Goal: Task Accomplishment & Management: Use online tool/utility

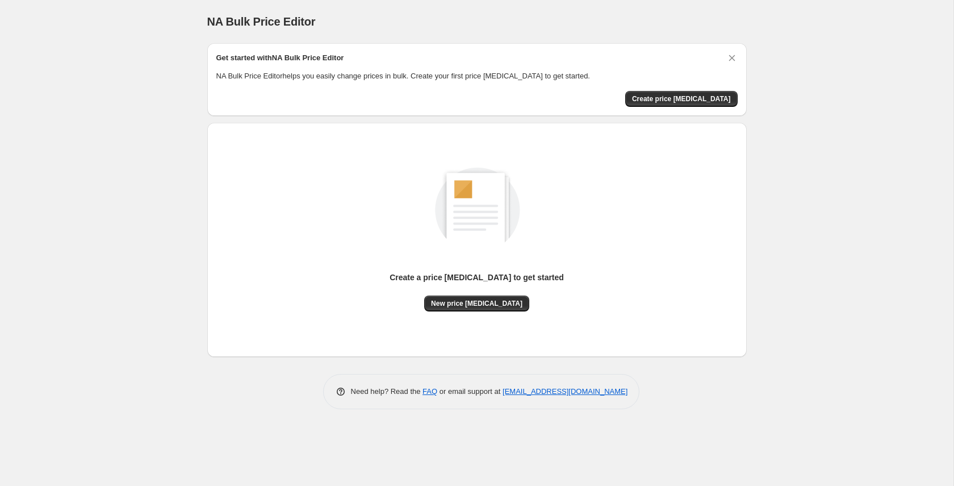
click at [813, 150] on div "NA Bulk Price Editor. This page is ready NA Bulk Price Editor Get started with …" at bounding box center [476, 243] width 953 height 486
click at [809, 168] on div "NA Bulk Price Editor. This page is ready NA Bulk Price Editor Get started with …" at bounding box center [476, 243] width 953 height 486
click at [276, 76] on p "NA Bulk Price Editor helps you easily change prices in bulk. Create your first …" at bounding box center [476, 75] width 521 height 11
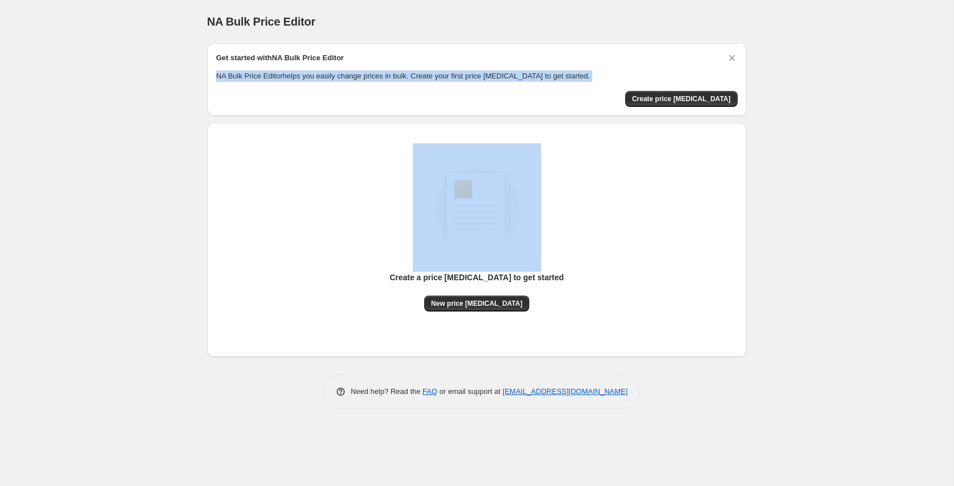
click at [276, 76] on p "NA Bulk Price Editor helps you easily change prices in bulk. Create your first …" at bounding box center [476, 75] width 521 height 11
copy div "NA Bulk Price Editor helps you easily change prices in bulk. Create your first …"
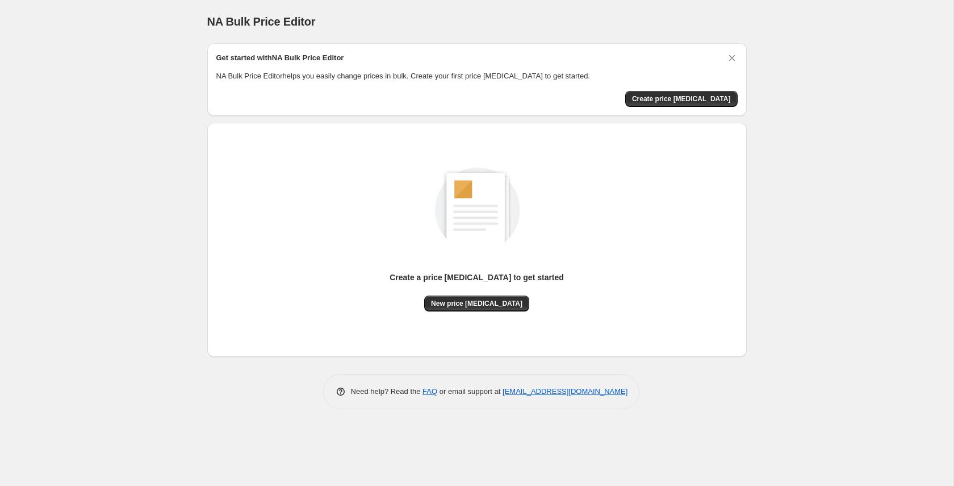
click at [507, 274] on p "Create a price [MEDICAL_DATA] to get started" at bounding box center [477, 276] width 174 height 11
click at [468, 301] on span "New price [MEDICAL_DATA]" at bounding box center [476, 303] width 91 height 9
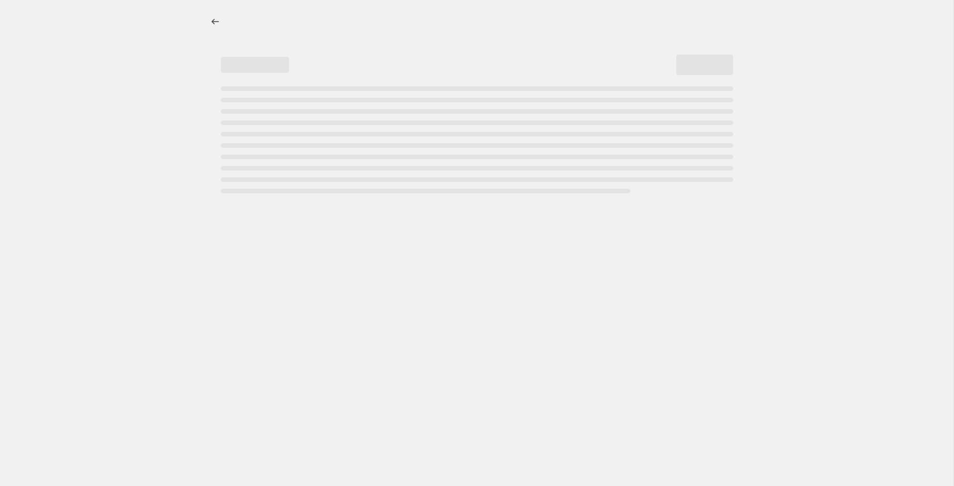
select select "percentage"
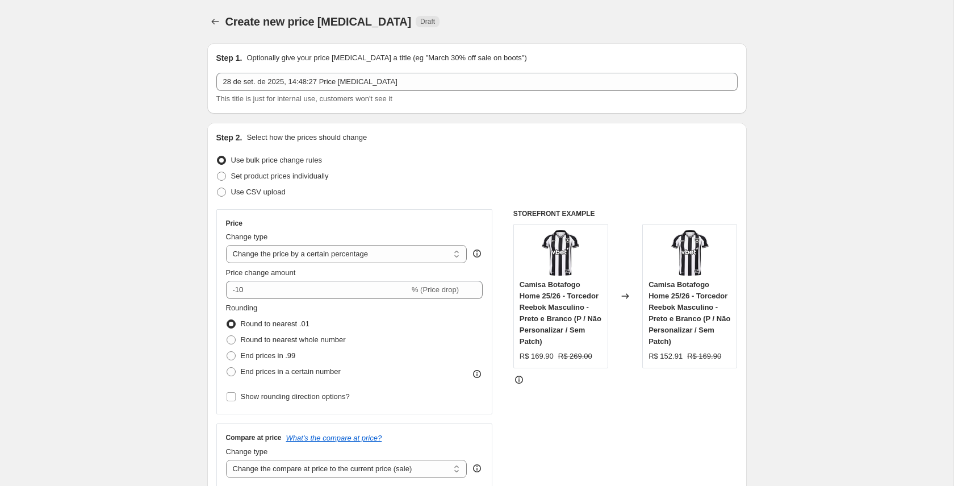
click at [316, 56] on p "Optionally give your price [MEDICAL_DATA] a title (eg "March 30% off sale on bo…" at bounding box center [386, 57] width 280 height 11
click at [300, 138] on p "Select how the prices should change" at bounding box center [306, 137] width 120 height 11
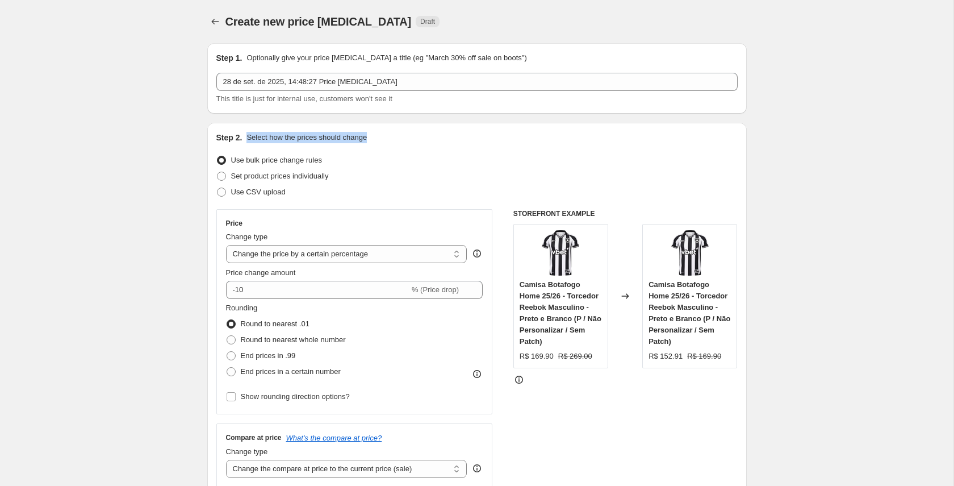
click at [300, 138] on p "Select how the prices should change" at bounding box center [306, 137] width 120 height 11
click at [317, 98] on span "This title is just for internal use, customers won't see it" at bounding box center [304, 98] width 176 height 9
click at [310, 136] on p "Select how the prices should change" at bounding box center [306, 137] width 120 height 11
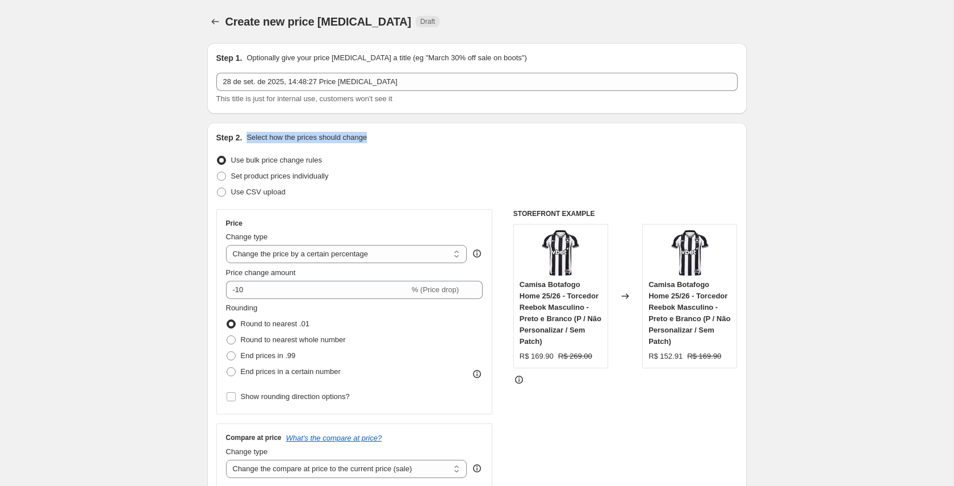
click at [310, 136] on p "Select how the prices should change" at bounding box center [306, 137] width 120 height 11
click at [290, 161] on span "Use bulk price change rules" at bounding box center [276, 160] width 91 height 9
click at [217, 156] on input "Use bulk price change rules" at bounding box center [217, 156] width 1 height 1
click at [290, 161] on span "Use bulk price change rules" at bounding box center [276, 160] width 91 height 9
click at [217, 156] on input "Use bulk price change rules" at bounding box center [217, 156] width 1 height 1
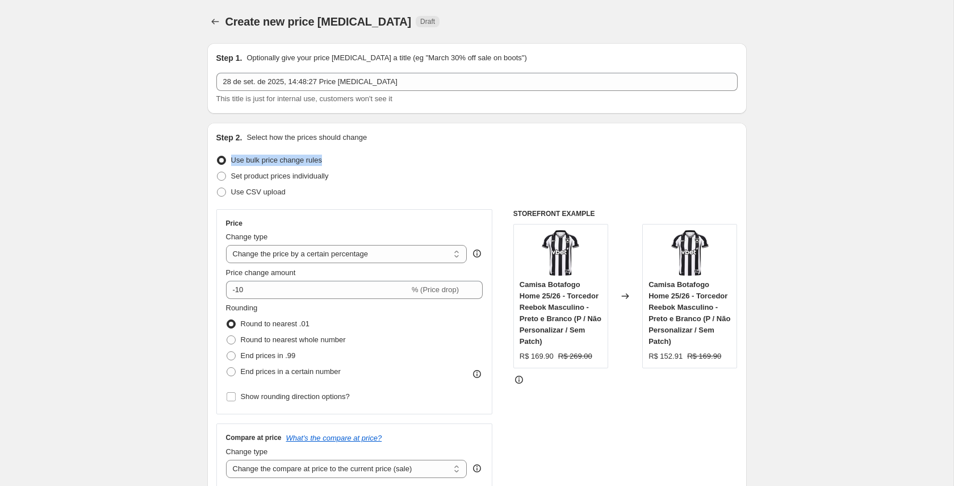
click at [290, 161] on span "Use bulk price change rules" at bounding box center [276, 160] width 91 height 9
click at [217, 156] on input "Use bulk price change rules" at bounding box center [217, 156] width 1 height 1
click at [290, 177] on span "Set product prices individually" at bounding box center [280, 175] width 98 height 9
click at [217, 172] on input "Set product prices individually" at bounding box center [217, 171] width 1 height 1
radio input "true"
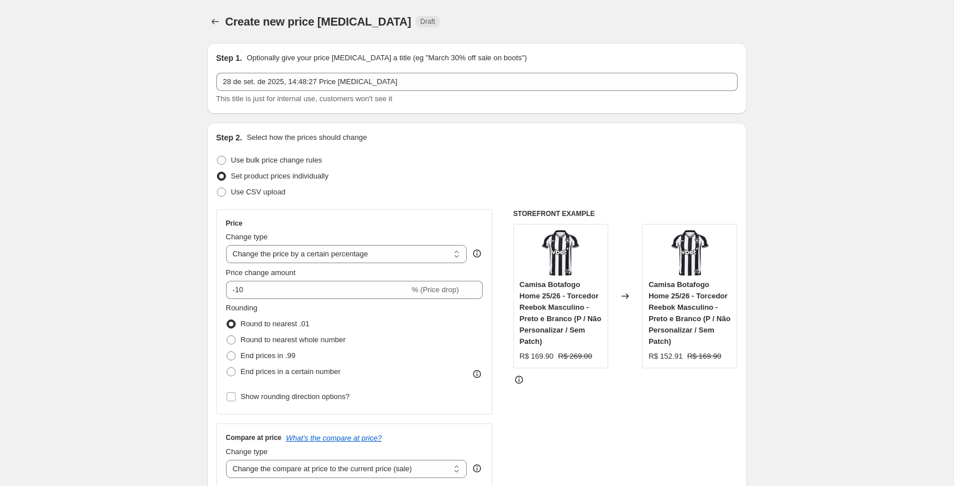
click at [290, 177] on span "Set product prices individually" at bounding box center [280, 175] width 98 height 9
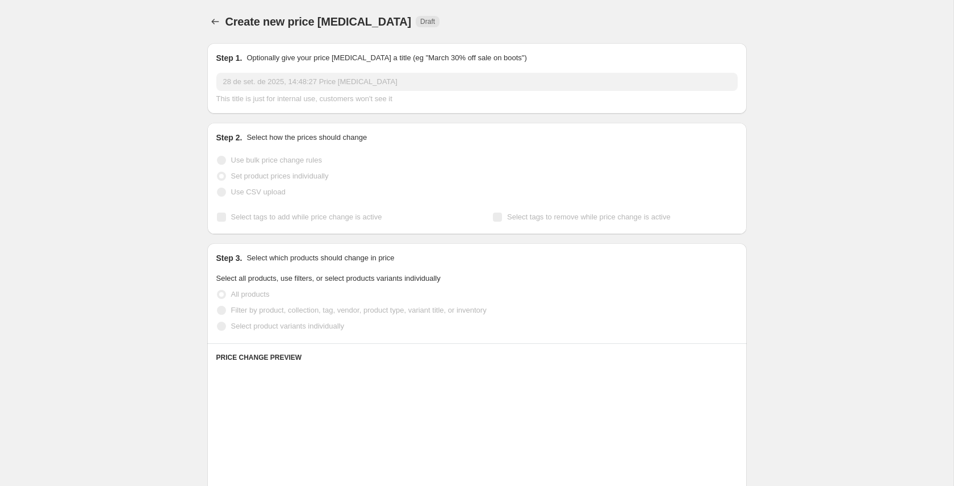
click at [290, 177] on span "Set product prices individually" at bounding box center [280, 175] width 98 height 9
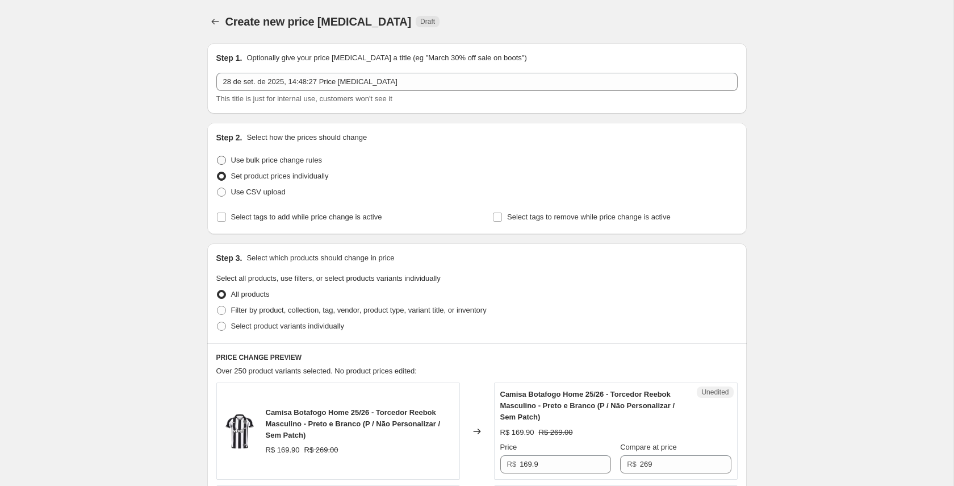
click at [275, 160] on span "Use bulk price change rules" at bounding box center [276, 160] width 91 height 9
click at [217, 156] on input "Use bulk price change rules" at bounding box center [217, 156] width 1 height 1
radio input "true"
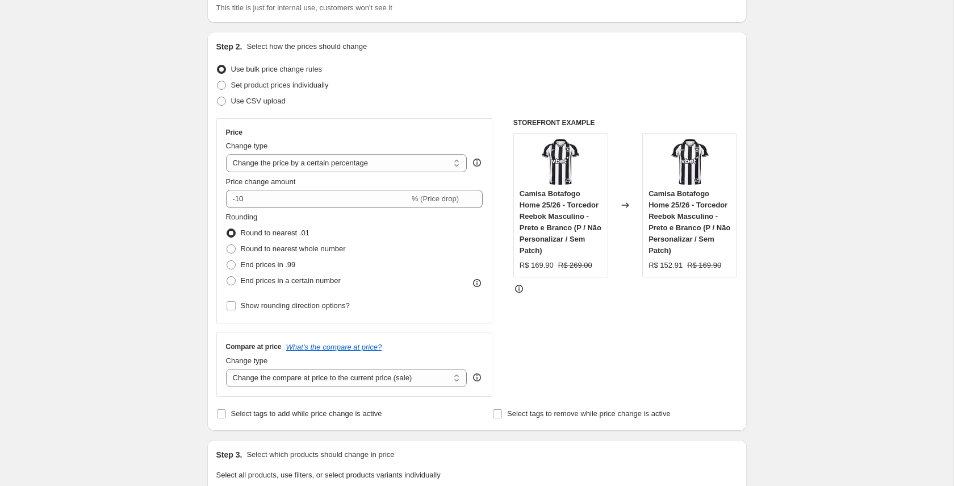
scroll to position [99, 0]
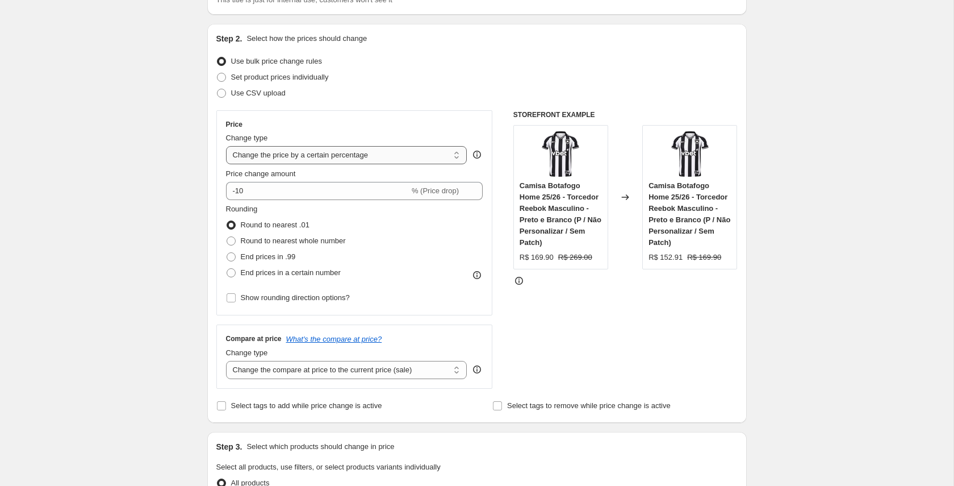
click at [334, 156] on select "Change the price to a certain amount Change the price by a certain amount Chang…" at bounding box center [346, 155] width 241 height 18
select select "to"
type input "80.00"
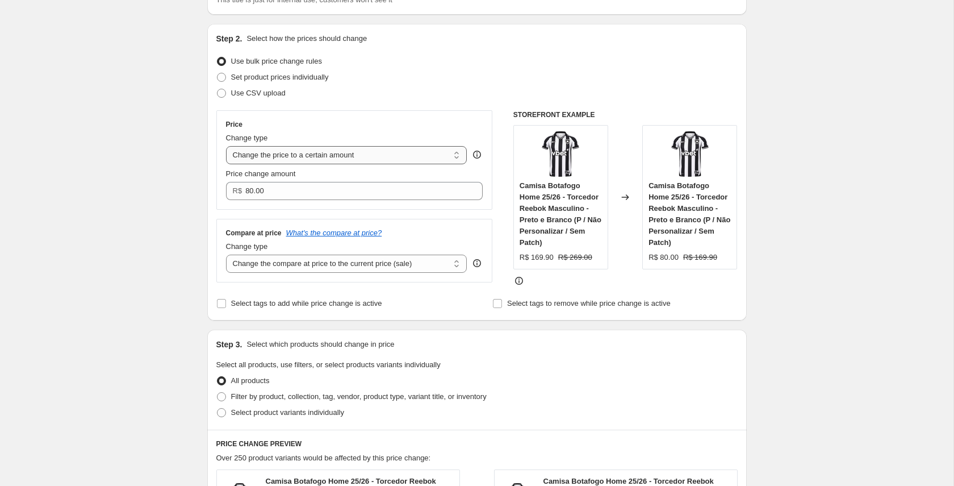
click at [293, 156] on select "Change the price to a certain amount Change the price by a certain amount Chang…" at bounding box center [346, 155] width 241 height 18
click at [377, 156] on select "Change the price to a certain amount Change the price by a certain amount Chang…" at bounding box center [346, 155] width 241 height 18
drag, startPoint x: 253, startPoint y: 155, endPoint x: 376, endPoint y: 153, distance: 122.7
click at [391, 155] on div "Price Change type Change the price to a certain amount Change the price by a ce…" at bounding box center [354, 159] width 277 height 99
drag, startPoint x: 226, startPoint y: 137, endPoint x: 399, endPoint y: 163, distance: 174.6
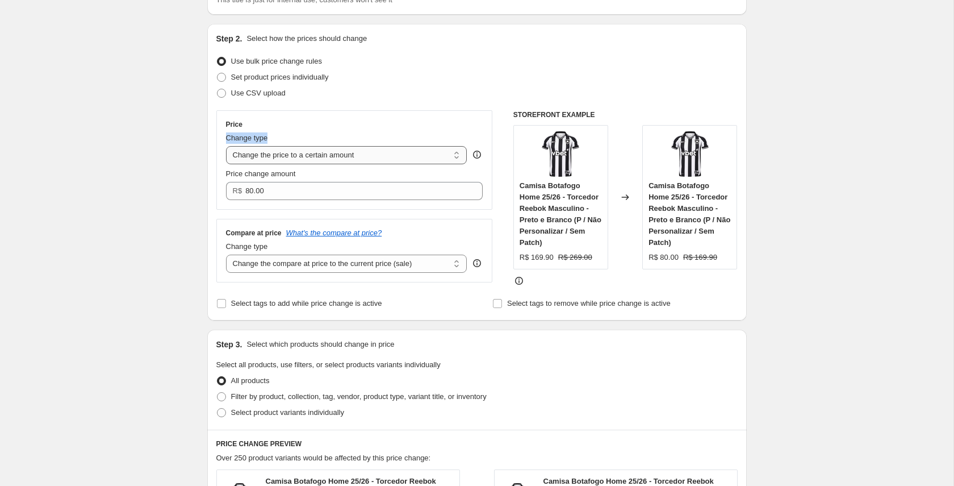
click at [401, 162] on div "Change type Change the price to a certain amount Change the price by a certain …" at bounding box center [346, 148] width 241 height 32
click at [349, 152] on select "Change the price to a certain amount Change the price by a certain amount Chang…" at bounding box center [346, 155] width 241 height 18
select select "pc"
type input "50"
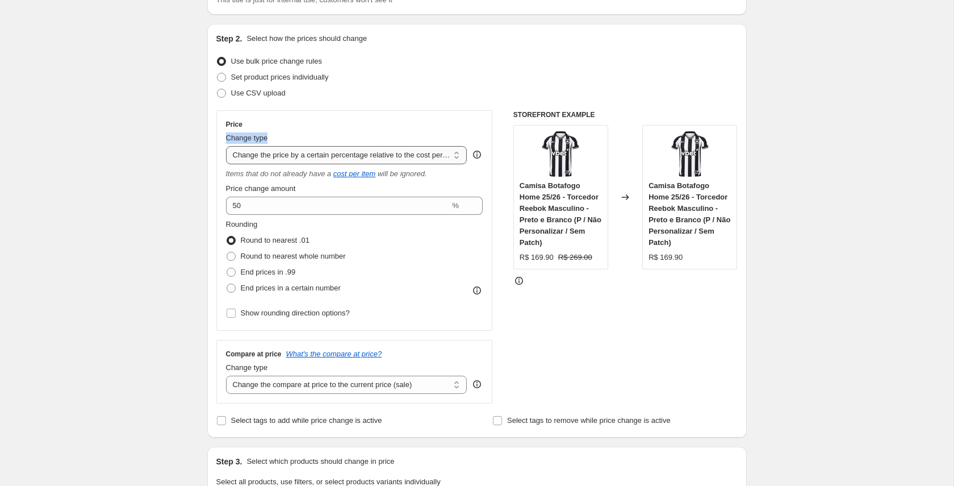
click at [314, 153] on select "Change the price to a certain amount Change the price by a certain amount Chang…" at bounding box center [346, 155] width 241 height 18
click at [302, 150] on select "Change the price to a certain amount Change the price by a certain amount Chang…" at bounding box center [346, 155] width 241 height 18
select select "to"
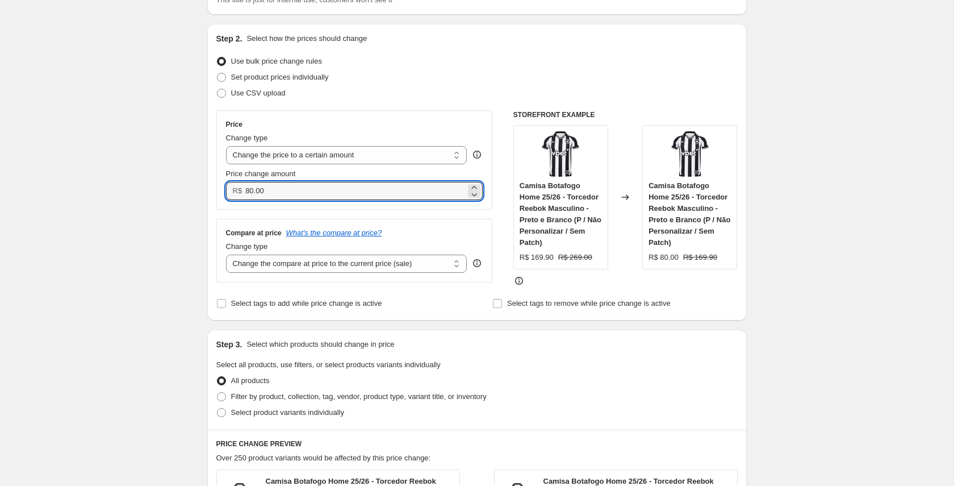
drag, startPoint x: 258, startPoint y: 189, endPoint x: 241, endPoint y: 189, distance: 17.6
click at [241, 189] on div "R$ 80.00" at bounding box center [354, 191] width 257 height 18
type input "149.90"
click at [453, 286] on div "Price Change type Change the price to a certain amount Change the price by a ce…" at bounding box center [354, 198] width 277 height 176
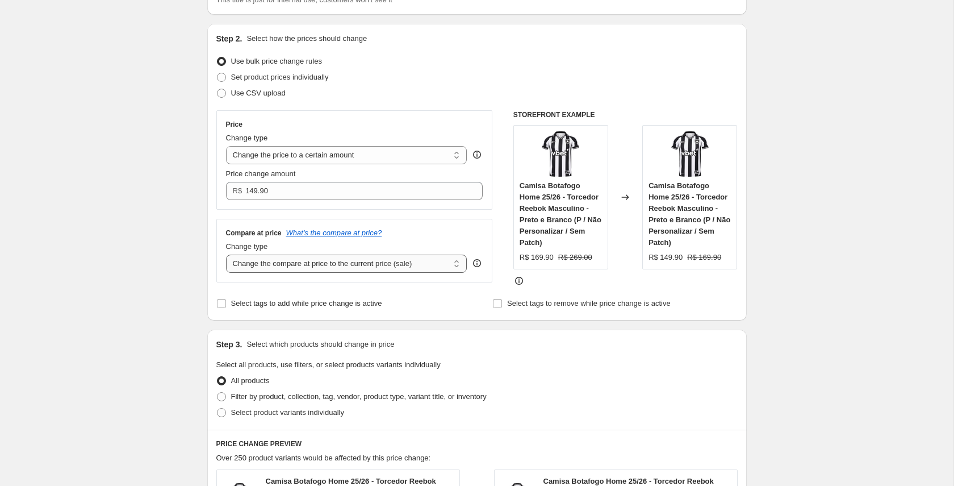
click at [420, 268] on select "Change the compare at price to the current price (sale) Change the compare at p…" at bounding box center [346, 263] width 241 height 18
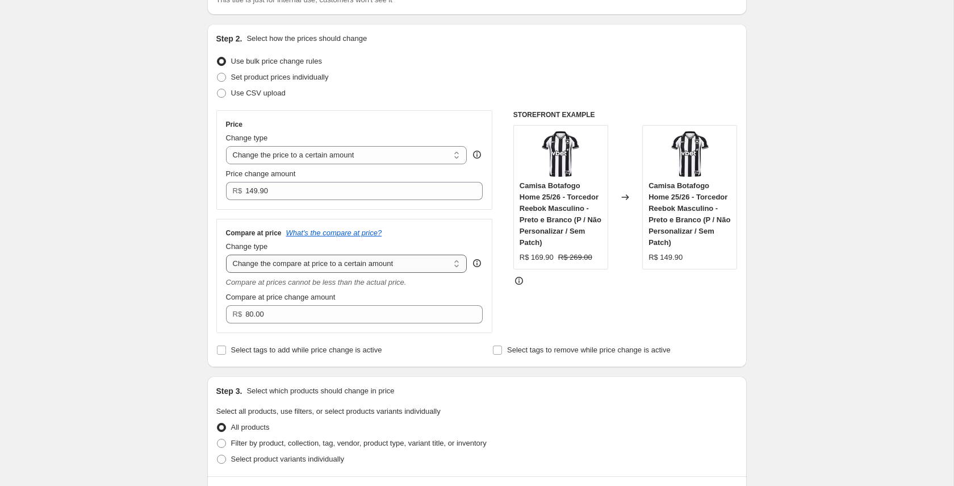
click at [401, 265] on select "Change the compare at price to the current price (sale) Change the compare at p…" at bounding box center [346, 263] width 241 height 18
select select "by"
type input "-10.00"
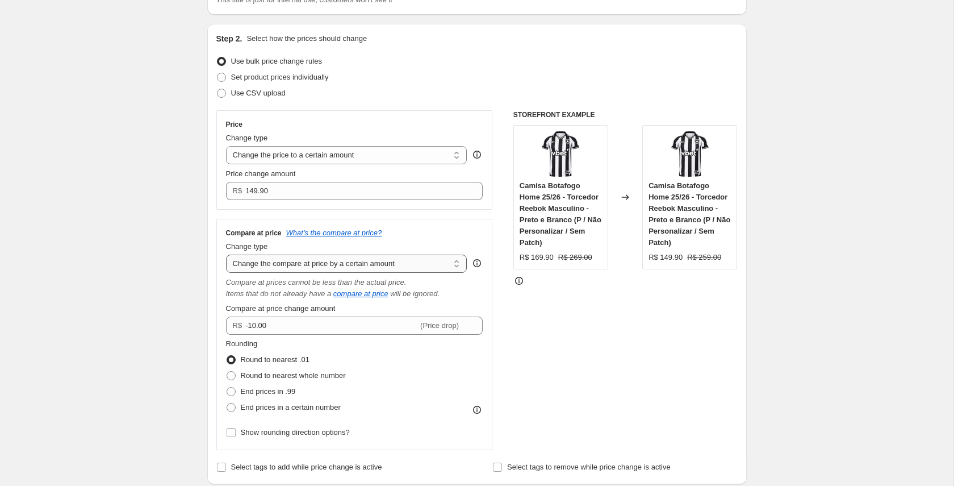
click at [395, 262] on select "Change the compare at price to the current price (sale) Change the compare at p…" at bounding box center [346, 263] width 241 height 18
select select "percentage"
type input "-15"
click at [394, 266] on select "Change the compare at price to the current price (sale) Change the compare at p…" at bounding box center [346, 263] width 241 height 18
select select "bp"
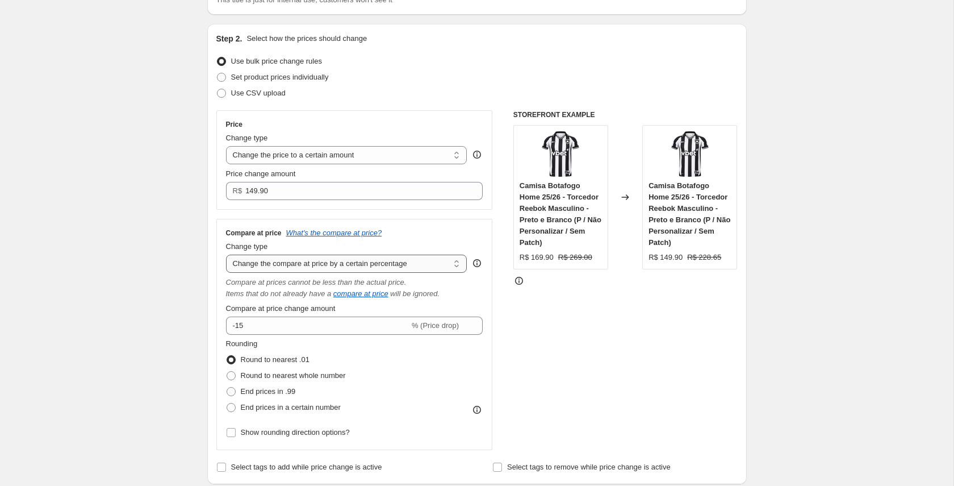
type input "12.00"
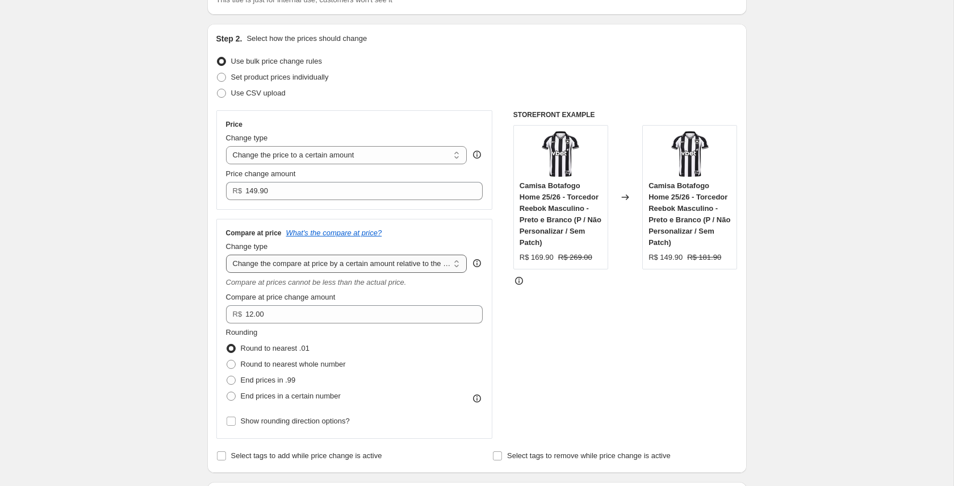
click at [390, 265] on select "Change the compare at price to the current price (sale) Change the compare at p…" at bounding box center [346, 263] width 241 height 18
select select "pp"
type input "20"
click at [386, 267] on select "Change the compare at price to the current price (sale) Change the compare at p…" at bounding box center [346, 263] width 241 height 18
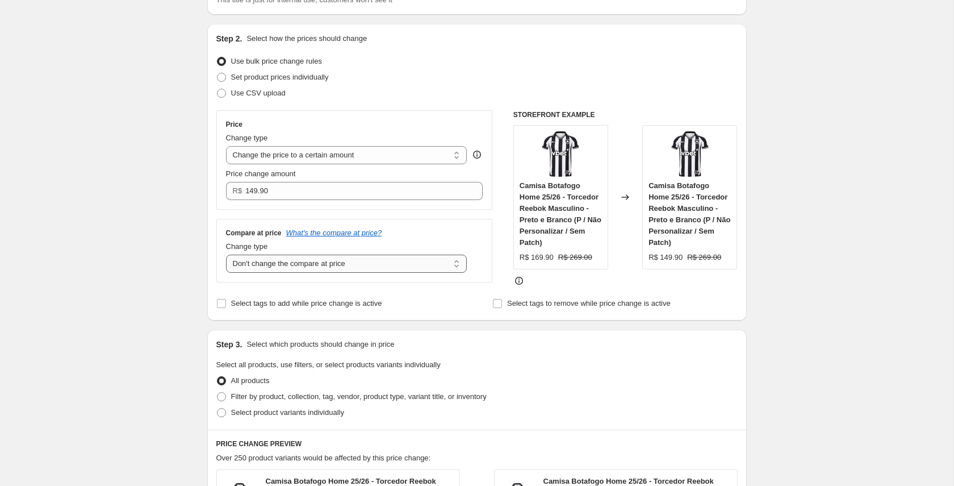
click at [386, 263] on select "Change the compare at price to the current price (sale) Change the compare at p…" at bounding box center [346, 263] width 241 height 18
click at [379, 264] on select "Change the compare at price to the current price (sale) Change the compare at p…" at bounding box center [346, 263] width 241 height 18
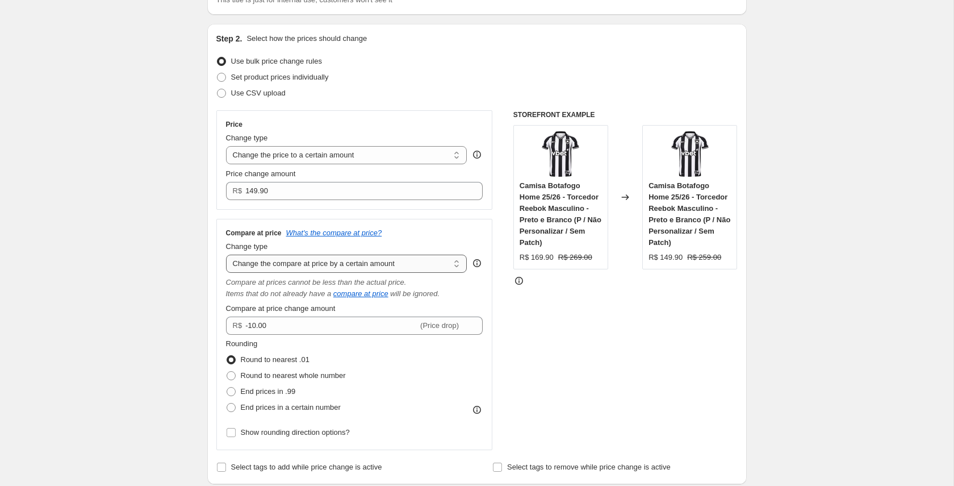
click at [372, 259] on select "Change the compare at price to the current price (sale) Change the compare at p…" at bounding box center [346, 263] width 241 height 18
select select "to"
type input "80.00"
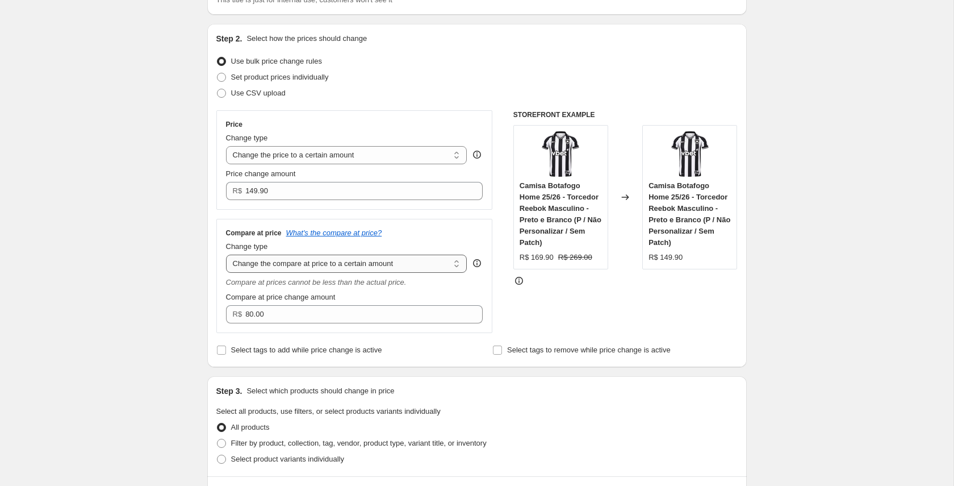
click at [367, 261] on select "Change the compare at price to the current price (sale) Change the compare at p…" at bounding box center [346, 263] width 241 height 18
click at [367, 263] on select "Change the compare at price to the current price (sale) Change the compare at p…" at bounding box center [346, 263] width 241 height 18
select select "ep"
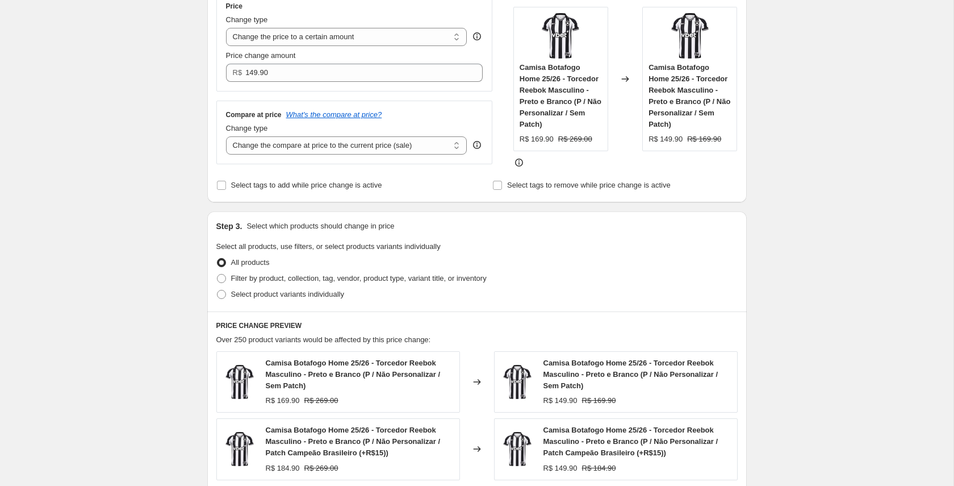
scroll to position [233, 0]
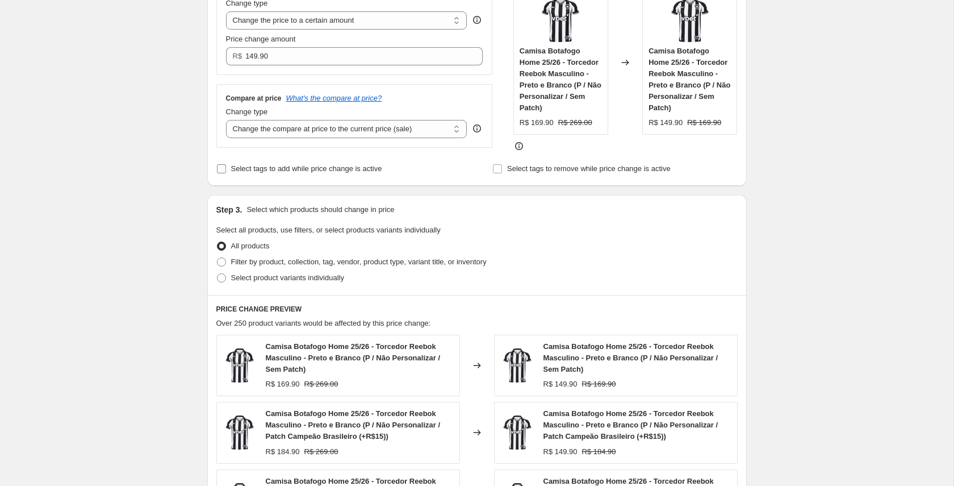
click at [316, 173] on span "Select tags to add while price change is active" at bounding box center [306, 168] width 151 height 9
click at [226, 173] on input "Select tags to add while price change is active" at bounding box center [221, 168] width 9 height 9
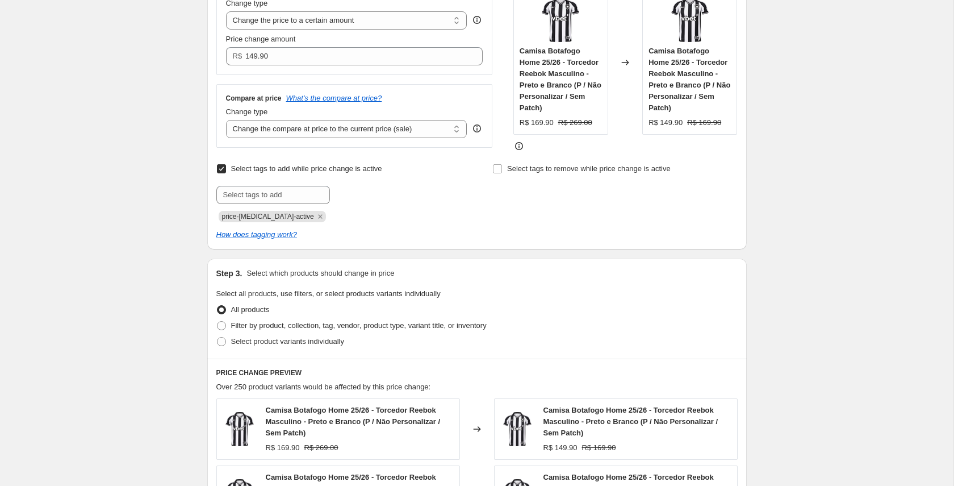
click at [394, 180] on div "Select tags to add while price change is active Submit price-[MEDICAL_DATA]-act…" at bounding box center [338, 191] width 245 height 61
click at [222, 173] on input "Select tags to add while price change is active" at bounding box center [221, 168] width 9 height 9
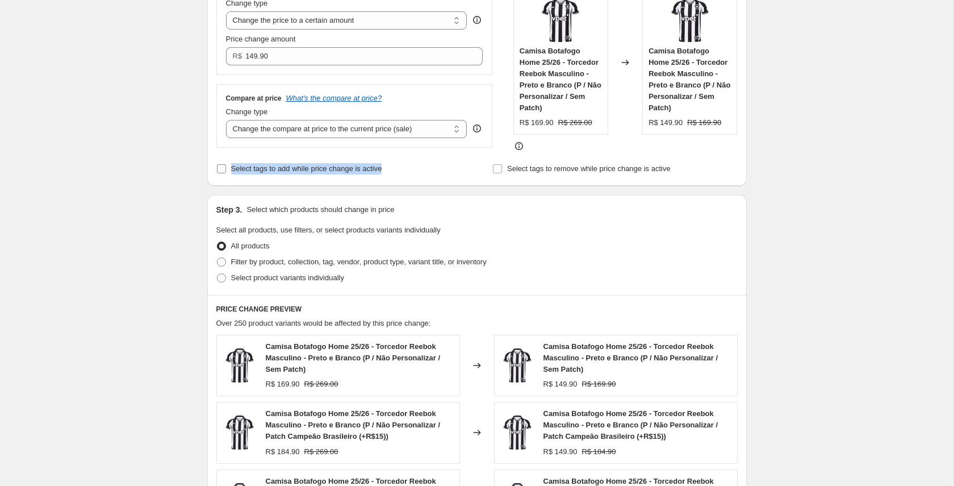
click at [220, 173] on input "Select tags to add while price change is active" at bounding box center [221, 168] width 9 height 9
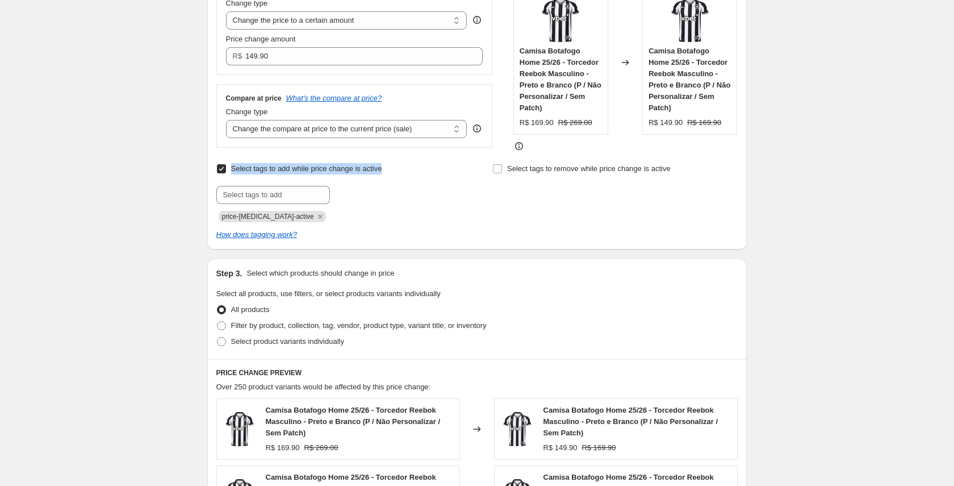
click at [220, 173] on input "Select tags to add while price change is active" at bounding box center [221, 168] width 9 height 9
checkbox input "false"
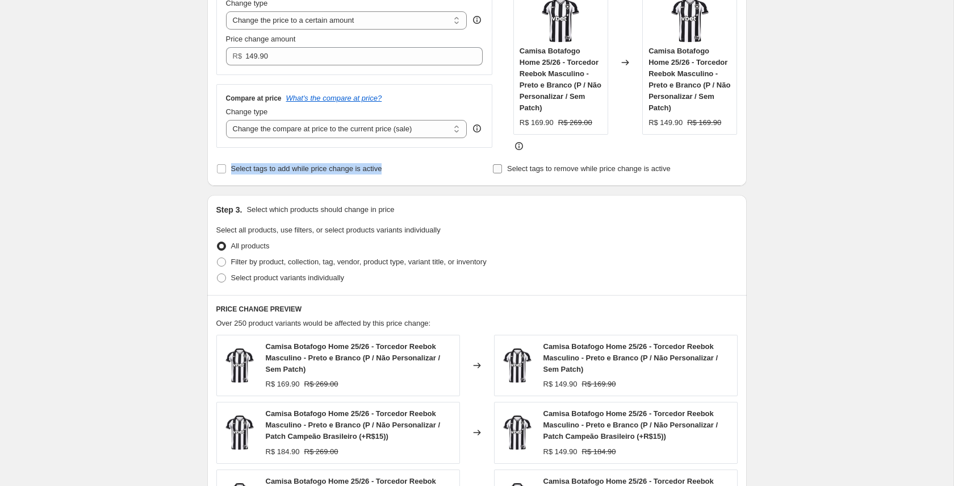
click at [495, 173] on input "Select tags to remove while price change is active" at bounding box center [497, 168] width 9 height 9
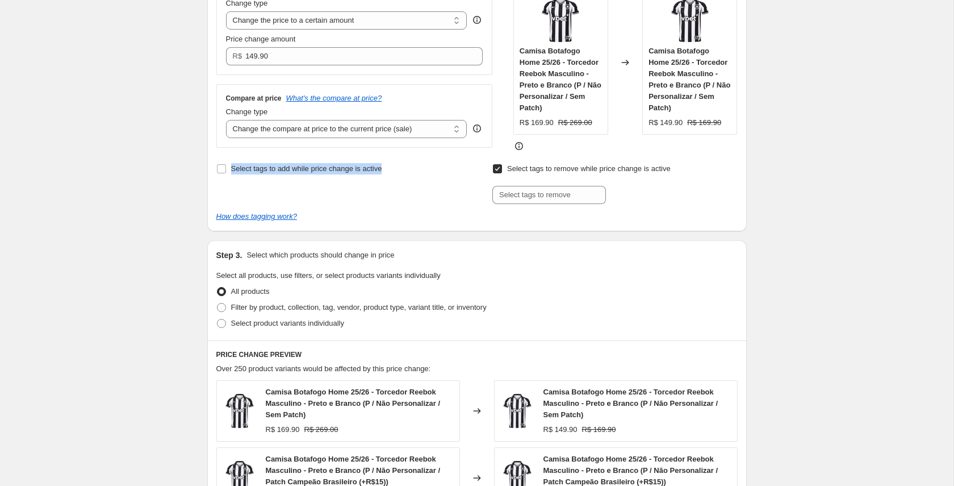
click at [495, 173] on input "Select tags to remove while price change is active" at bounding box center [497, 168] width 9 height 9
checkbox input "false"
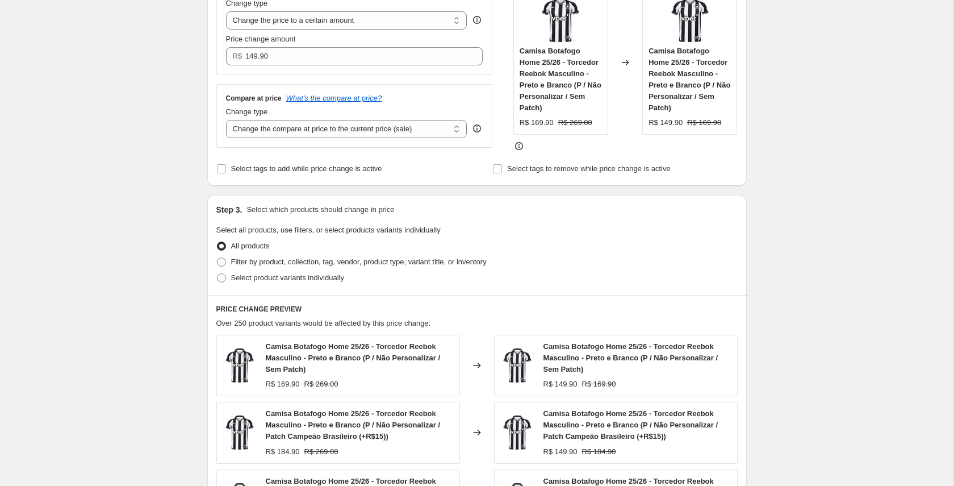
click at [271, 186] on div "Step 2. Select how the prices should change Use bulk price change rules Set pro…" at bounding box center [476, 37] width 539 height 296
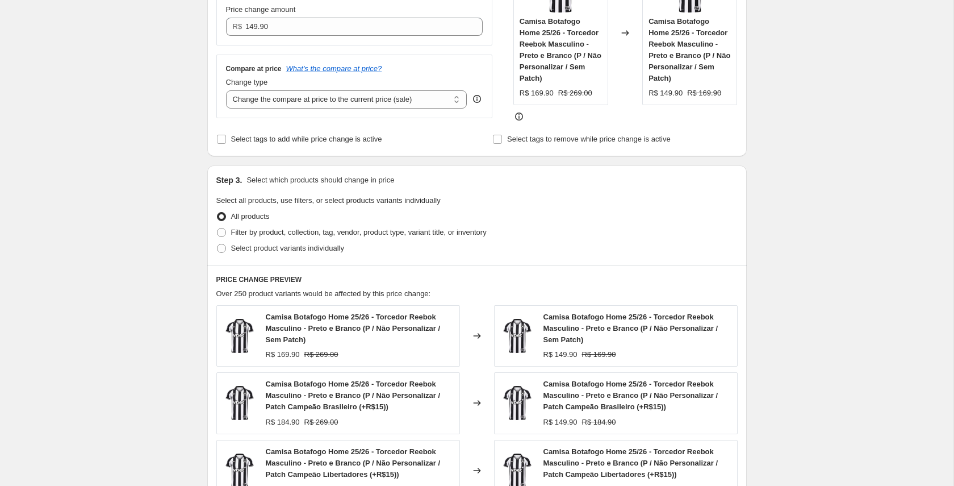
scroll to position [264, 0]
click at [292, 185] on p "Select which products should change in price" at bounding box center [320, 178] width 148 height 11
click at [260, 203] on span "Select all products, use filters, or select products variants individually" at bounding box center [328, 199] width 224 height 9
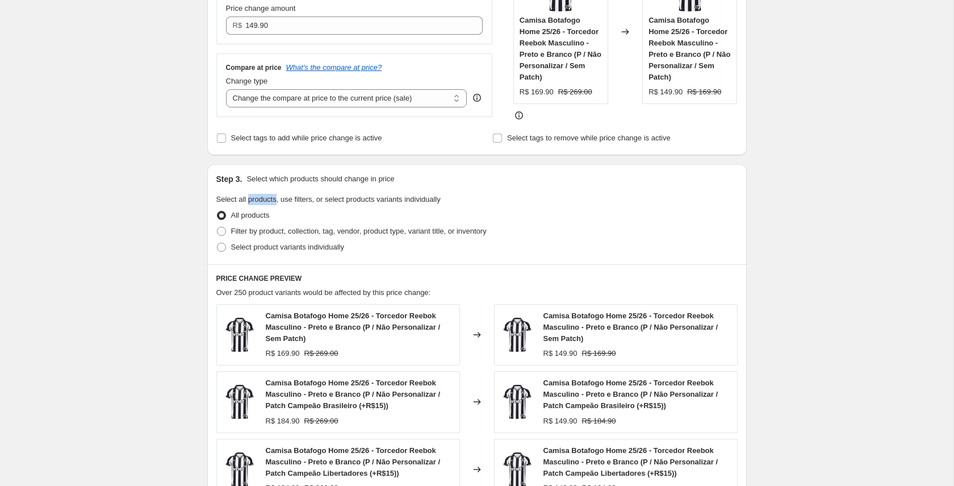
click at [260, 203] on span "Select all products, use filters, or select products variants individually" at bounding box center [328, 199] width 224 height 9
click at [273, 251] on span "Select product variants individually" at bounding box center [287, 246] width 113 height 9
click at [217, 243] on input "Select product variants individually" at bounding box center [217, 242] width 1 height 1
radio input "true"
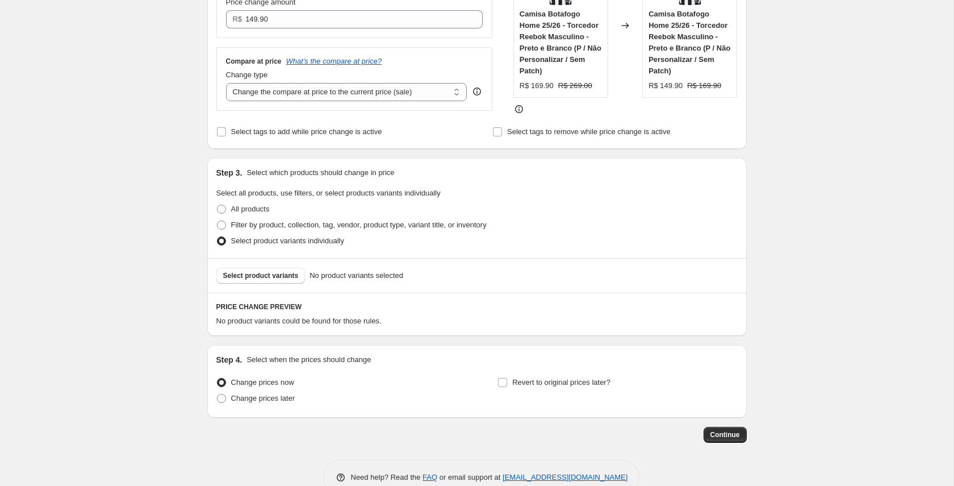
scroll to position [308, 0]
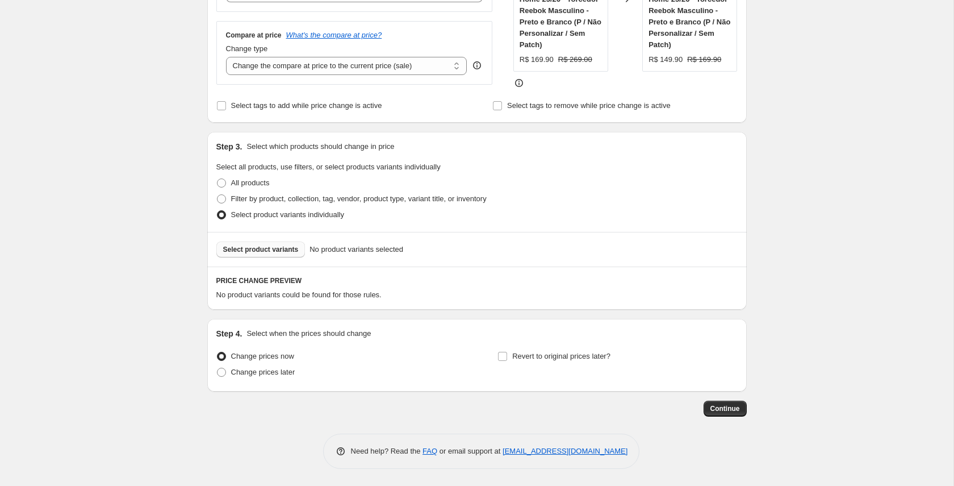
click at [250, 249] on span "Select product variants" at bounding box center [261, 249] width 76 height 9
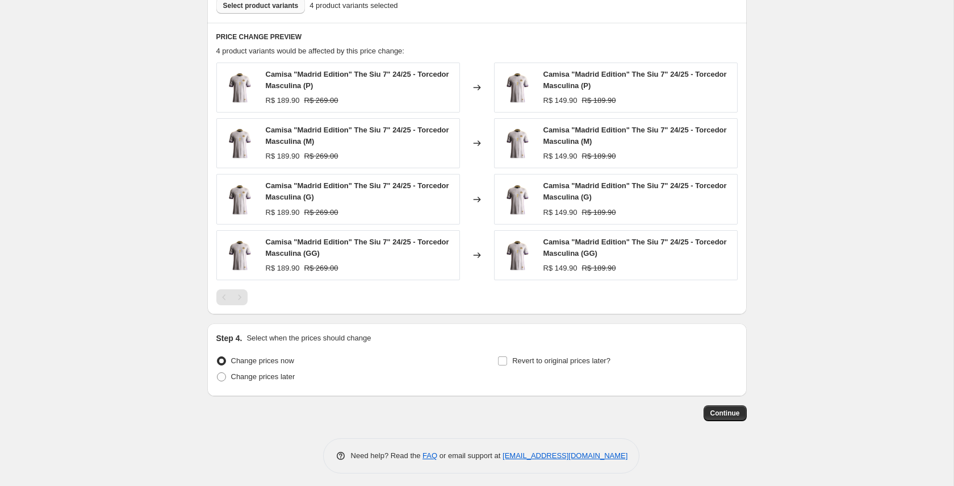
scroll to position [541, 0]
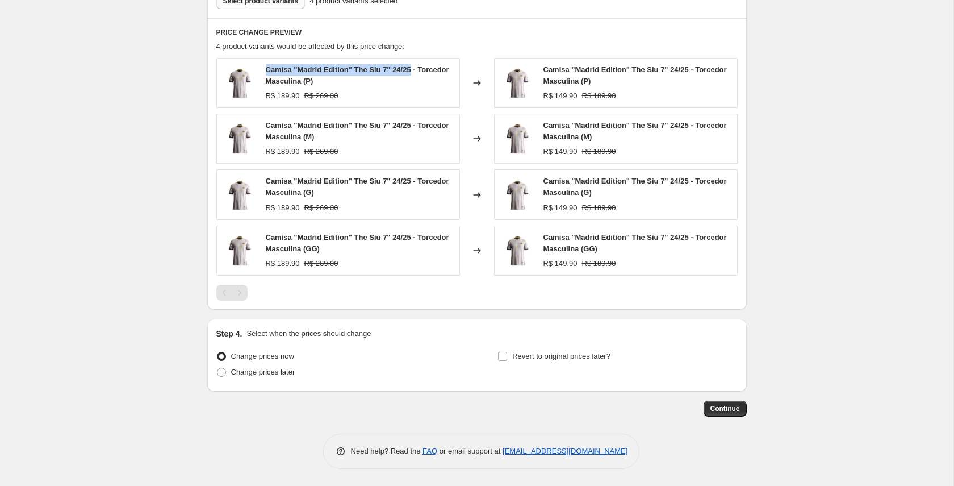
drag, startPoint x: 267, startPoint y: 70, endPoint x: 416, endPoint y: 70, distance: 148.8
click at [416, 70] on span "Camisa "Madrid Edition" The Siu 7" 24/25 - Torcedor Masculina (P)" at bounding box center [357, 75] width 183 height 20
copy span "Camisa "Madrid Edition" The Siu 7" 24/25"
click at [721, 408] on span "Continue" at bounding box center [725, 408] width 30 height 9
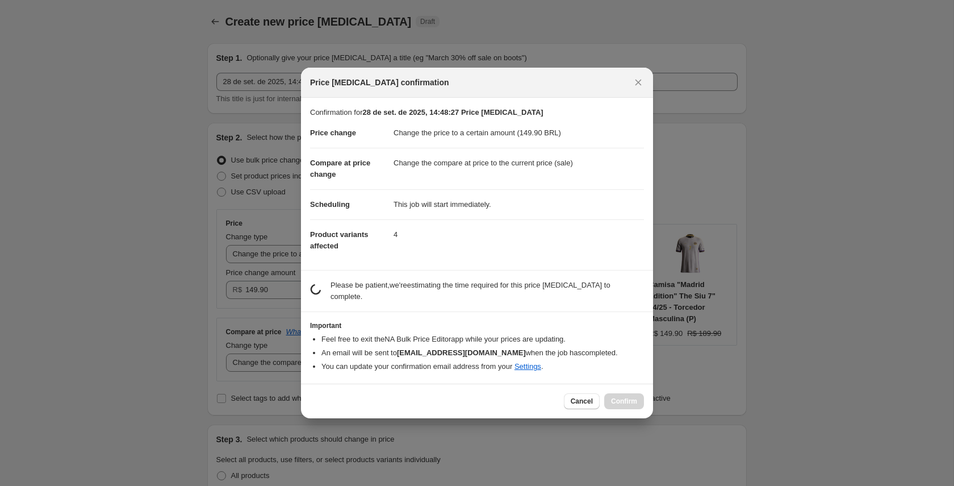
scroll to position [0, 0]
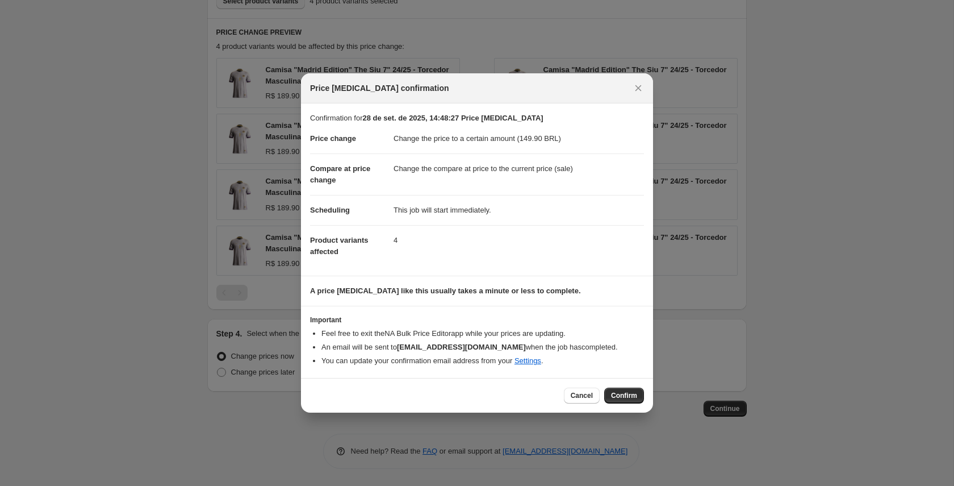
click at [370, 292] on b "A price [MEDICAL_DATA] like this usually takes a minute or less to complete." at bounding box center [445, 290] width 271 height 9
click at [416, 260] on dl "Price change Change the price to a certain amount (149.90 BRL) Compare at price…" at bounding box center [477, 195] width 334 height 143
click at [357, 334] on li "Feel free to exit the NA Bulk Price Editor app while your prices are updating." at bounding box center [482, 333] width 323 height 11
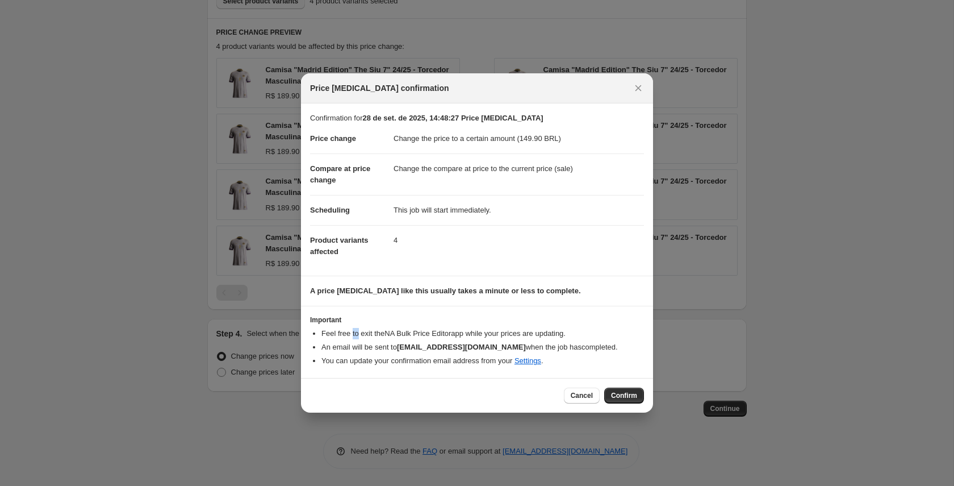
click at [357, 334] on li "Feel free to exit the NA Bulk Price Editor app while your prices are updating." at bounding box center [482, 333] width 323 height 11
click at [380, 350] on li "An email will be sent to [EMAIL_ADDRESS][DOMAIN_NAME] when the job has complete…" at bounding box center [482, 346] width 323 height 11
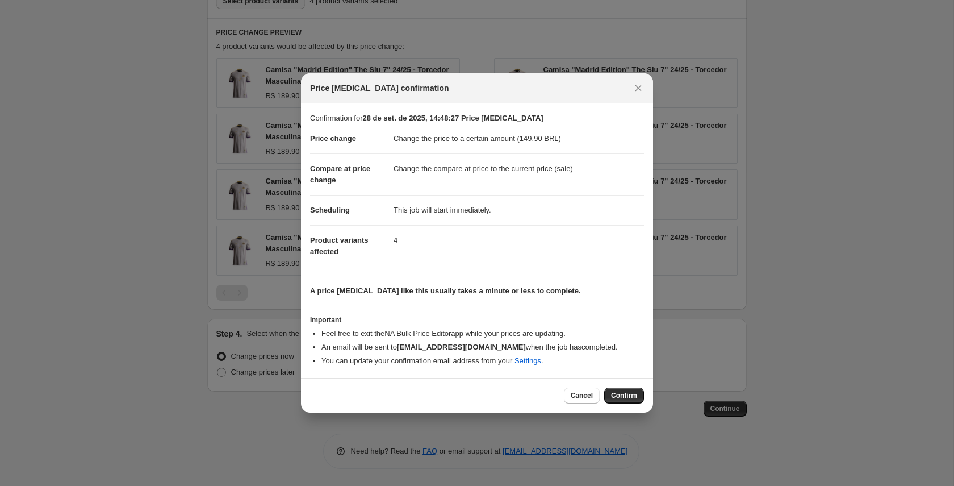
click at [380, 358] on li "You can update your confirmation email address from your Settings ." at bounding box center [482, 360] width 323 height 11
click at [589, 361] on li "You can update your confirmation email address from your Settings ." at bounding box center [482, 360] width 323 height 11
click at [541, 361] on link "Settings" at bounding box center [527, 360] width 27 height 9
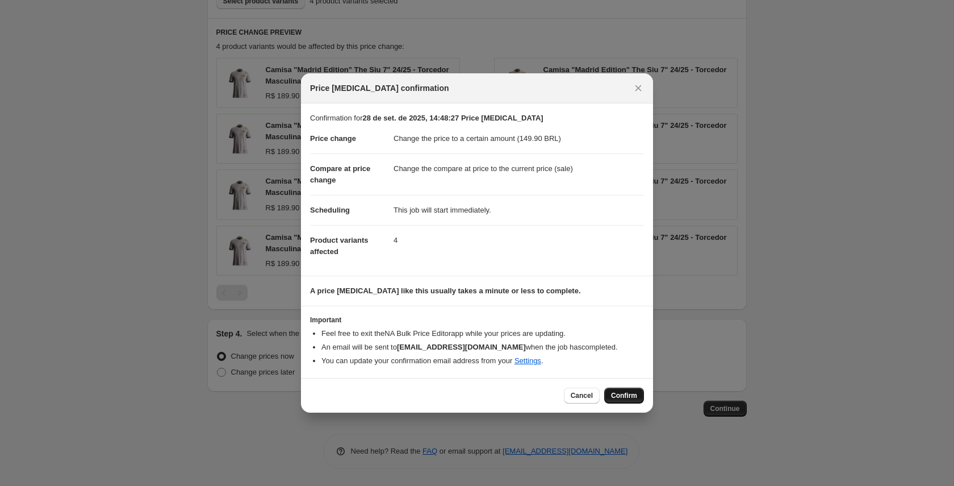
click at [627, 400] on button "Confirm" at bounding box center [624, 395] width 40 height 16
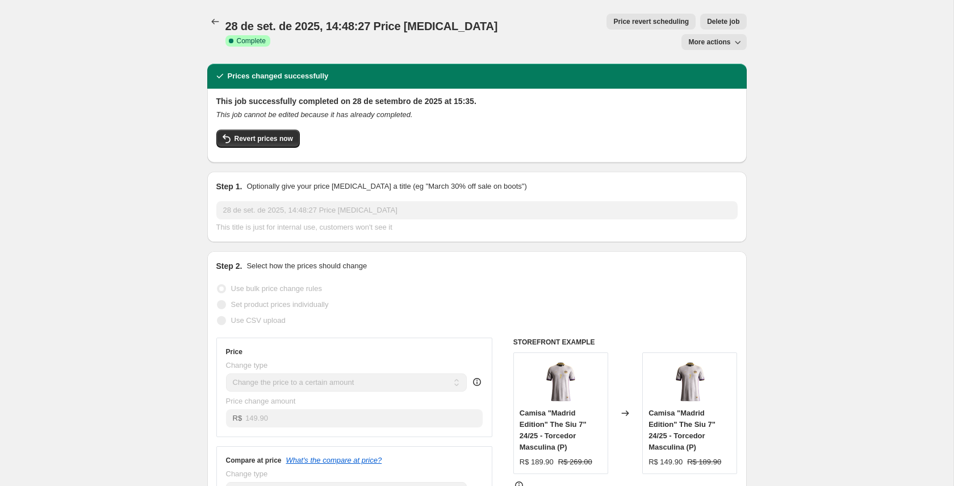
click at [734, 36] on icon "button" at bounding box center [737, 41] width 11 height 11
click at [722, 41] on span "Copy to new job" at bounding box center [714, 45] width 53 height 9
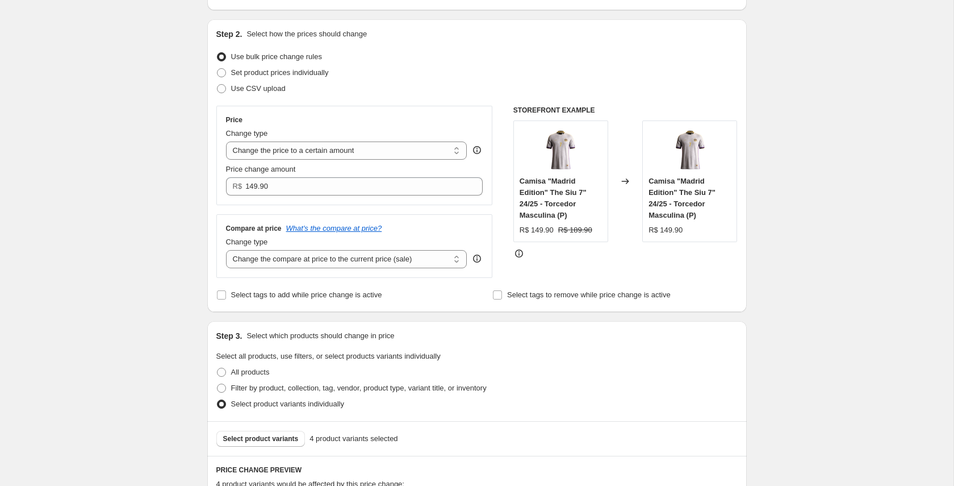
scroll to position [104, 0]
click at [442, 256] on select "Change the compare at price to the current price (sale) Change the compare at p…" at bounding box center [346, 258] width 241 height 18
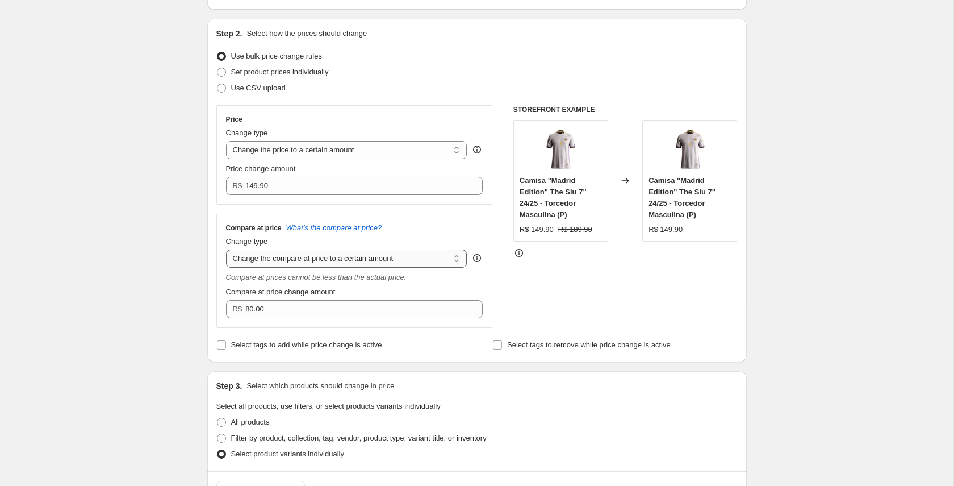
click at [415, 258] on select "Change the compare at price to the current price (sale) Change the compare at p…" at bounding box center [346, 258] width 241 height 18
select select "ep"
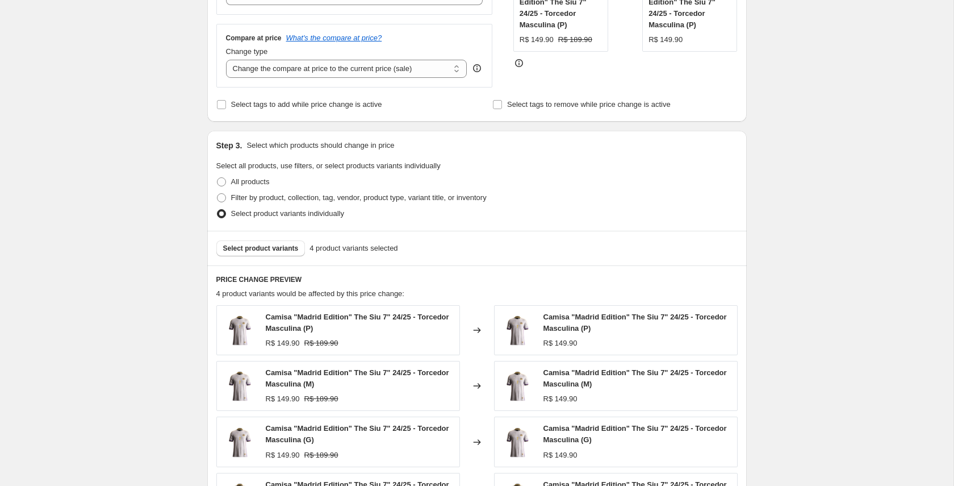
scroll to position [0, 0]
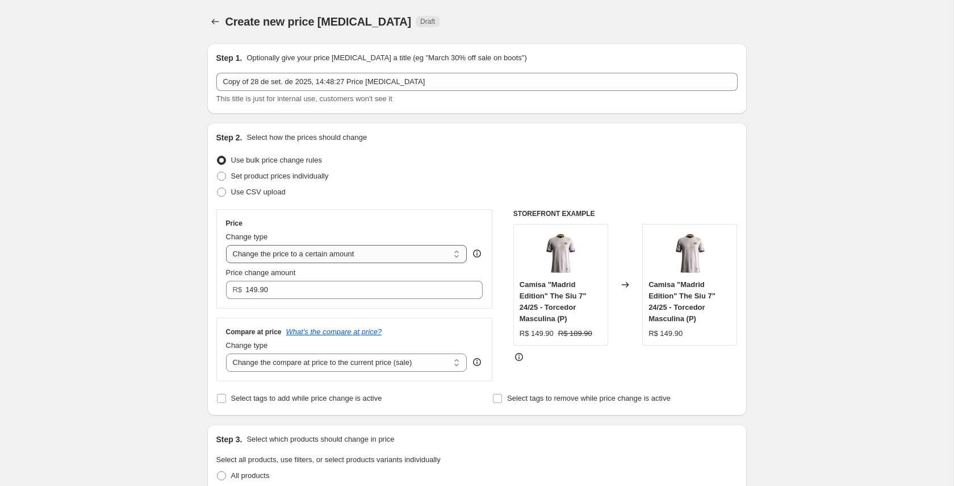
click at [404, 249] on select "Change the price to a certain amount Change the price by a certain amount Chang…" at bounding box center [346, 254] width 241 height 18
click at [223, 173] on span at bounding box center [221, 175] width 9 height 9
click at [217, 172] on input "Set product prices individually" at bounding box center [217, 171] width 1 height 1
radio input "true"
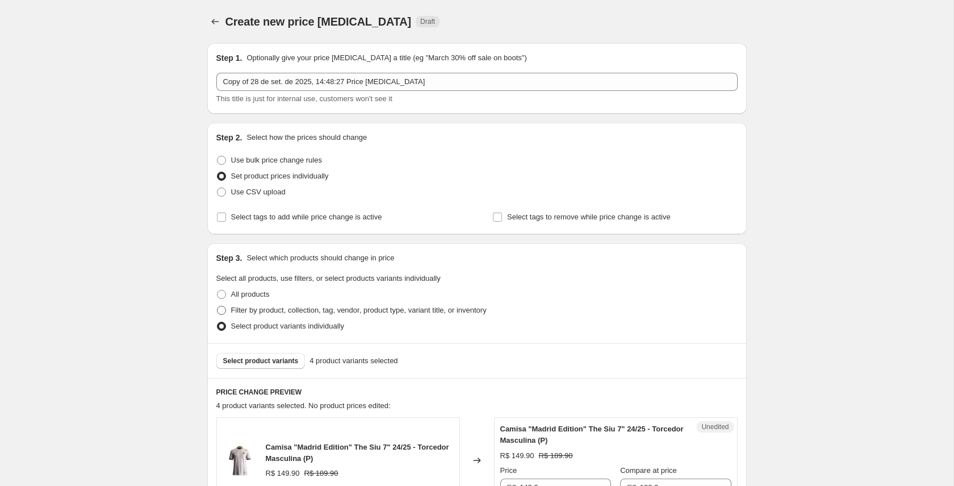
click at [282, 309] on span "Filter by product, collection, tag, vendor, product type, variant title, or inv…" at bounding box center [359, 309] width 256 height 9
click at [217, 306] on input "Filter by product, collection, tag, vendor, product type, variant title, or inv…" at bounding box center [217, 305] width 1 height 1
radio input "true"
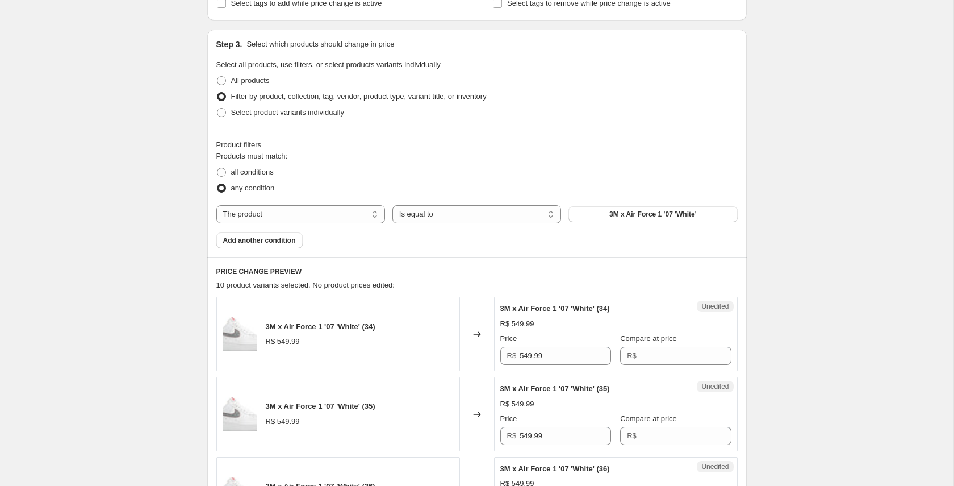
scroll to position [217, 0]
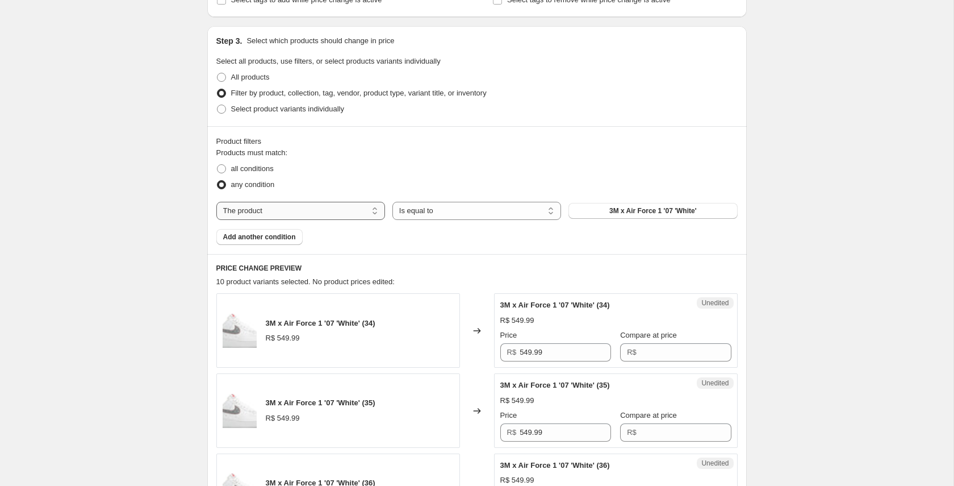
click at [350, 209] on select "The product The product's collection The product's tag The product's vendor The…" at bounding box center [300, 211] width 169 height 18
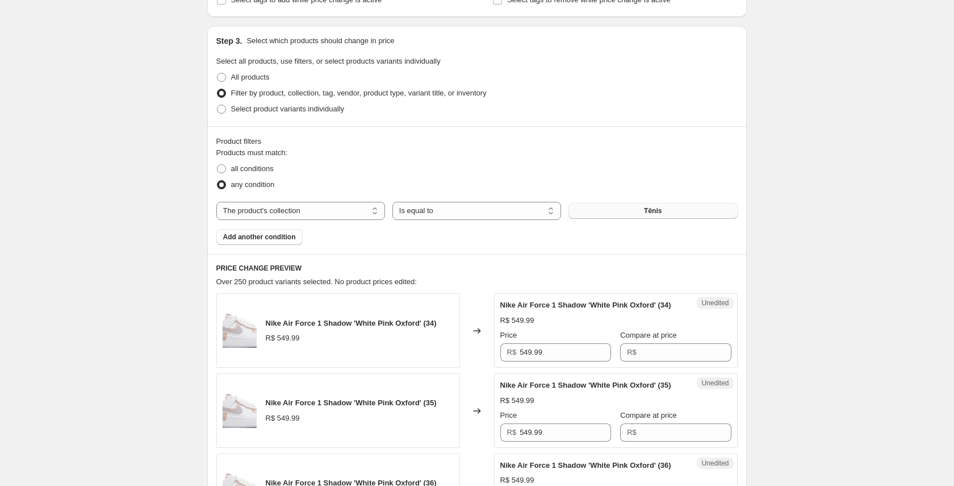
click at [659, 208] on span "Tênis" at bounding box center [653, 210] width 18 height 9
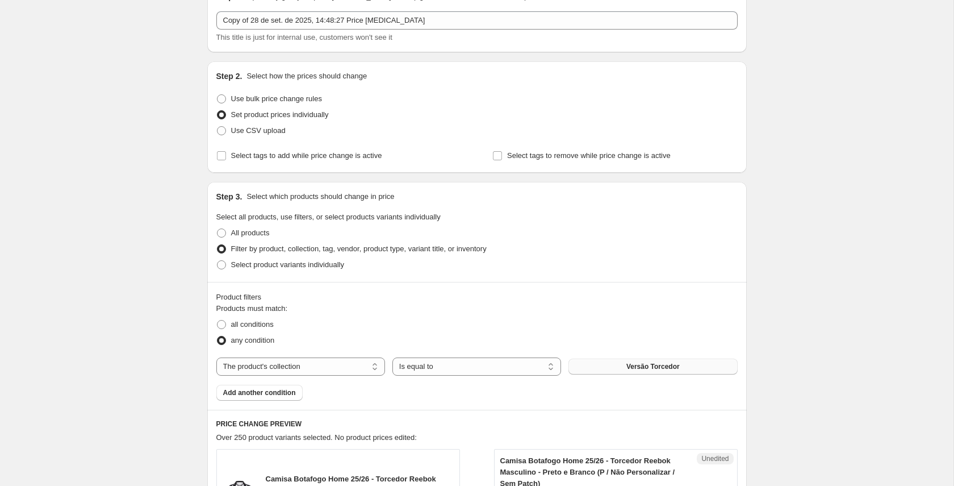
scroll to position [69, 0]
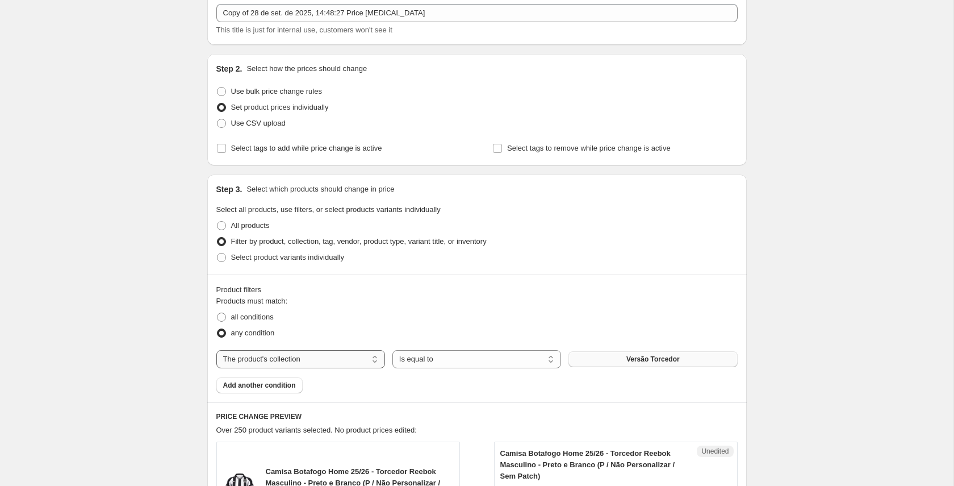
click at [368, 355] on select "The product The product's collection The product's tag The product's vendor The…" at bounding box center [300, 359] width 169 height 18
select select "tag"
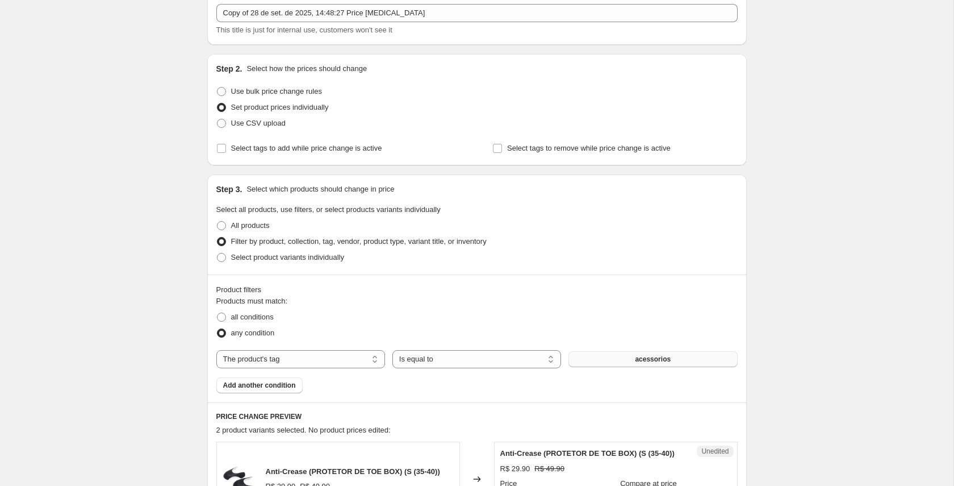
click at [631, 358] on button "acessorios" at bounding box center [652, 359] width 169 height 16
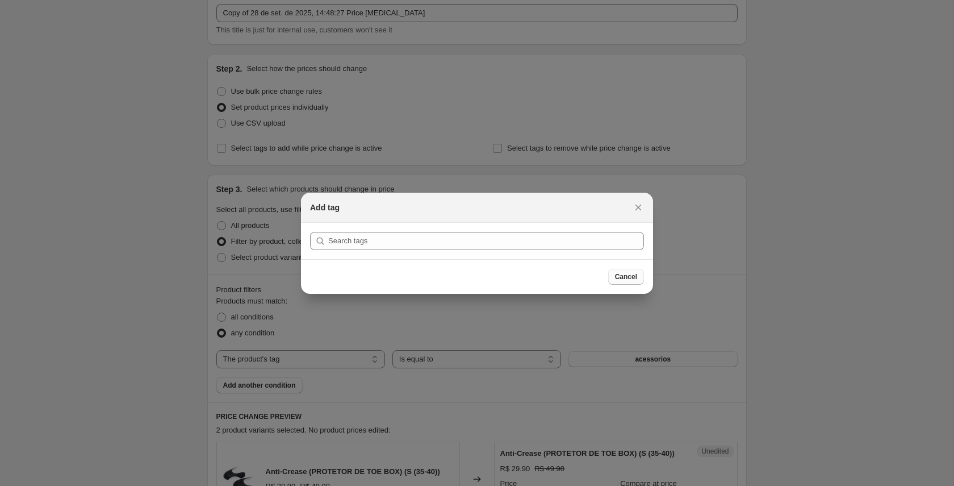
click at [631, 273] on span "Cancel" at bounding box center [626, 276] width 22 height 9
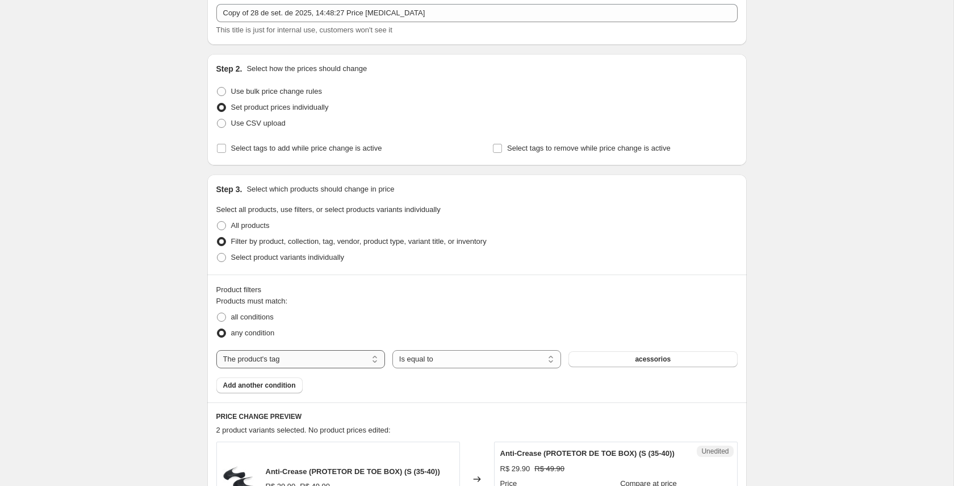
click at [296, 358] on select "The product The product's collection The product's tag The product's vendor The…" at bounding box center [300, 359] width 169 height 18
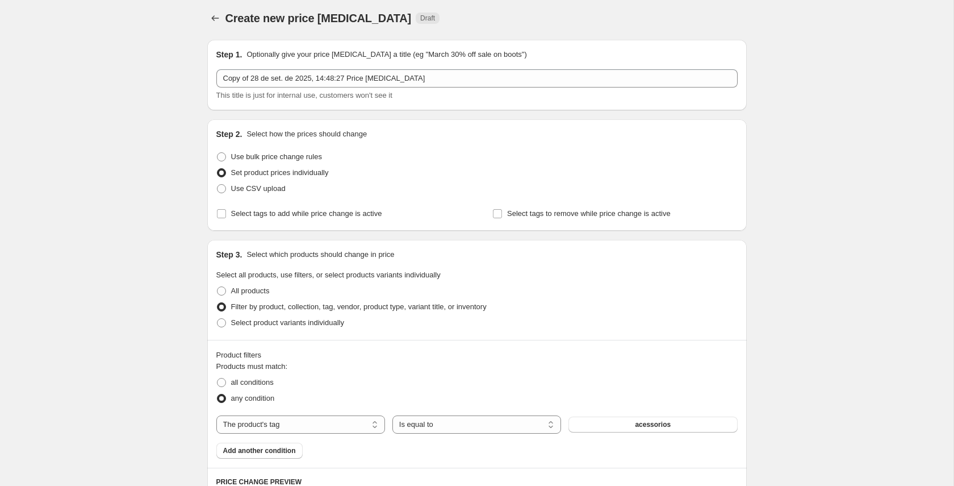
scroll to position [0, 0]
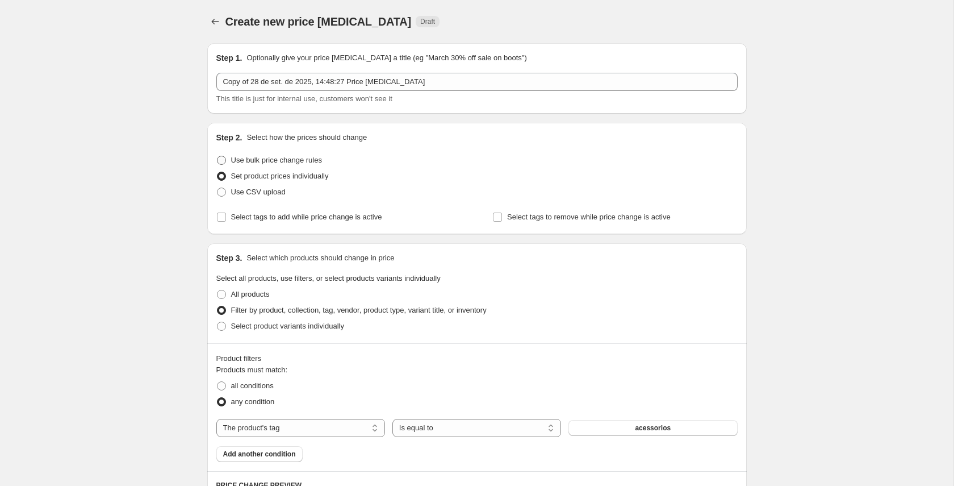
click at [269, 161] on span "Use bulk price change rules" at bounding box center [276, 160] width 91 height 9
click at [217, 156] on input "Use bulk price change rules" at bounding box center [217, 156] width 1 height 1
radio input "true"
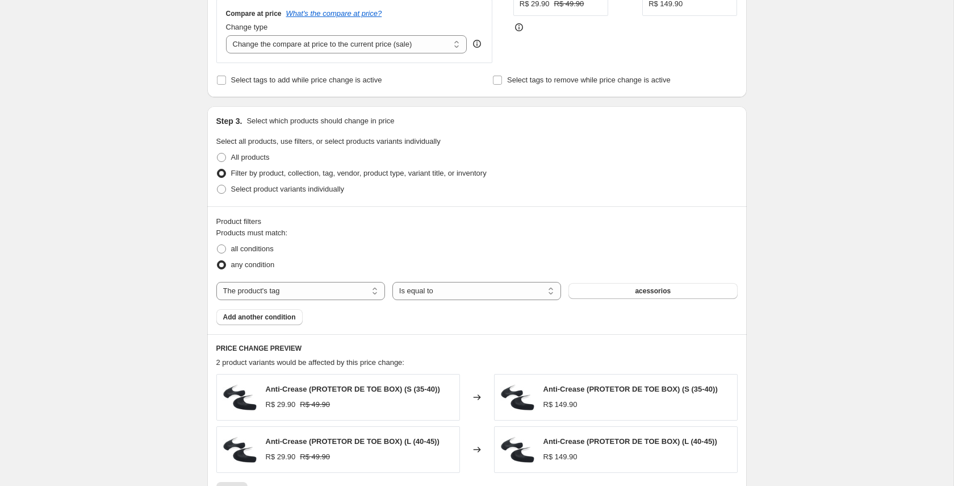
scroll to position [324, 0]
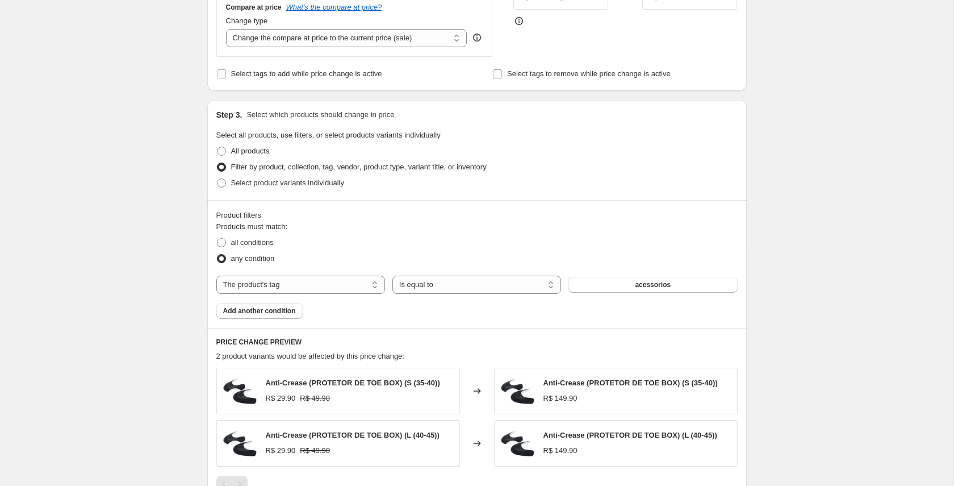
click at [246, 166] on span "Filter by product, collection, tag, vendor, product type, variant title, or inv…" at bounding box center [359, 166] width 256 height 9
click at [217, 163] on input "Filter by product, collection, tag, vendor, product type, variant title, or inv…" at bounding box center [217, 162] width 1 height 1
click at [243, 181] on span "Select product variants individually" at bounding box center [287, 182] width 113 height 9
click at [217, 179] on input "Select product variants individually" at bounding box center [217, 178] width 1 height 1
radio input "true"
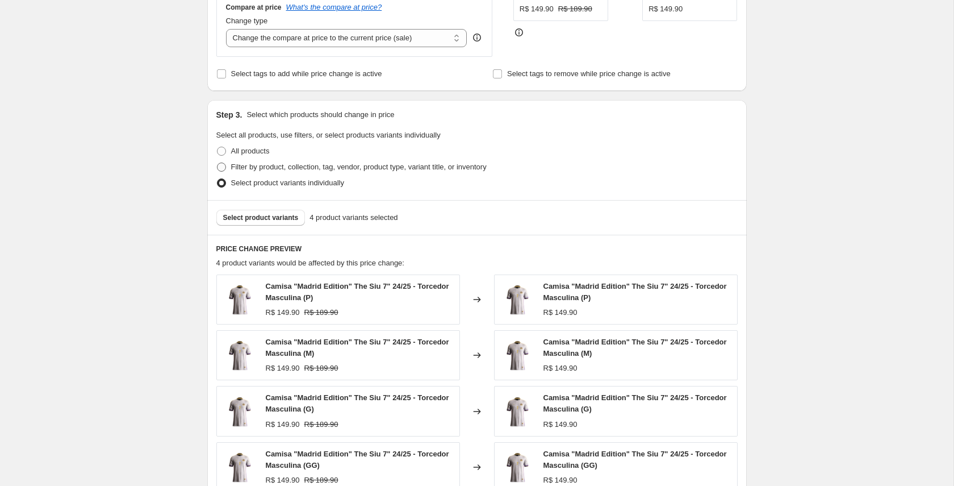
click at [250, 170] on span "Filter by product, collection, tag, vendor, product type, variant title, or inv…" at bounding box center [359, 166] width 256 height 9
click at [217, 163] on input "Filter by product, collection, tag, vendor, product type, variant title, or inv…" at bounding box center [217, 162] width 1 height 1
radio input "true"
select select "tag"
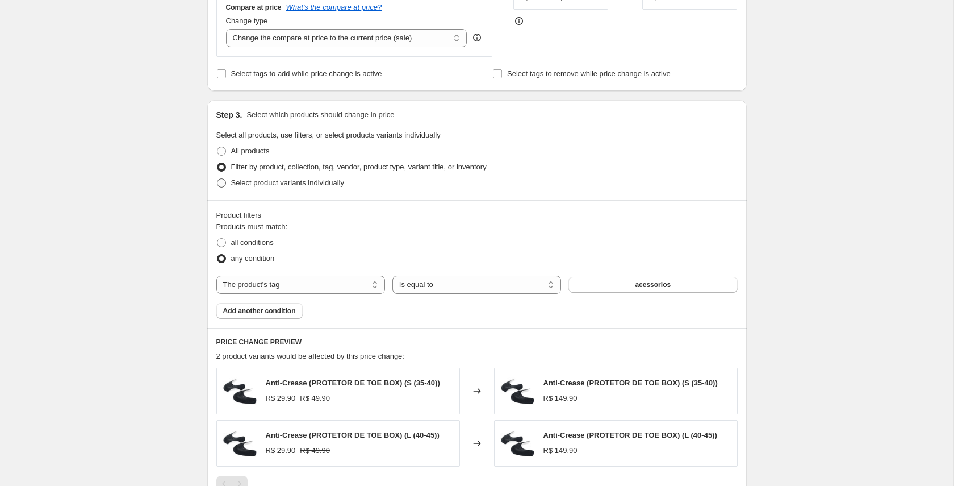
click at [247, 183] on span "Select product variants individually" at bounding box center [287, 182] width 113 height 9
click at [217, 179] on input "Select product variants individually" at bounding box center [217, 178] width 1 height 1
radio input "true"
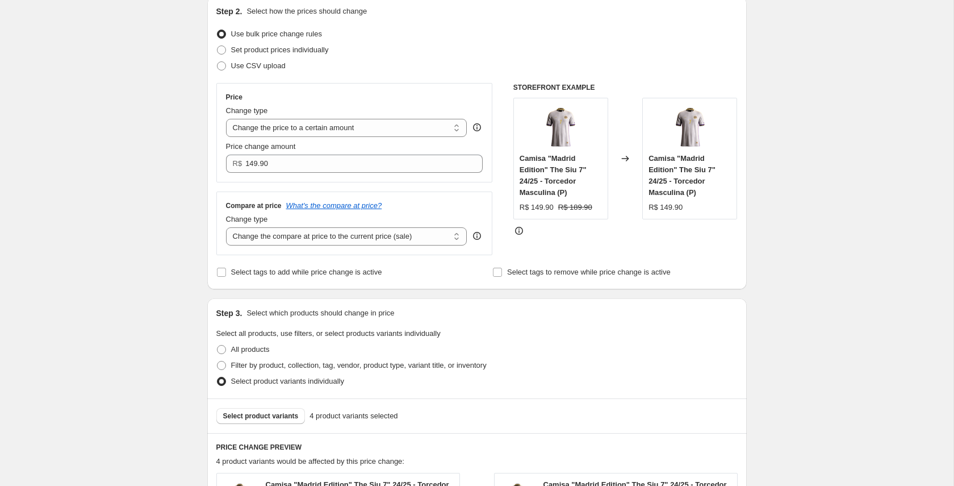
scroll to position [148, 0]
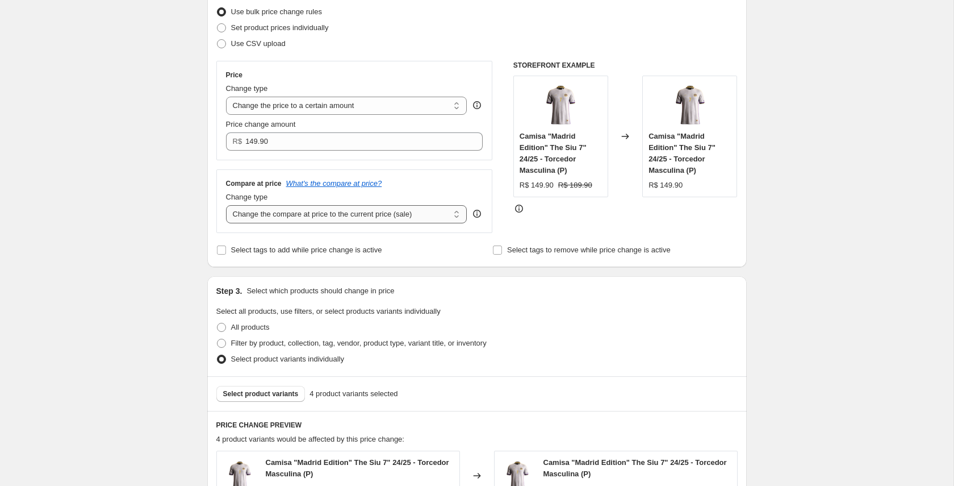
click at [382, 215] on select "Change the compare at price to the current price (sale) Change the compare at p…" at bounding box center [346, 214] width 241 height 18
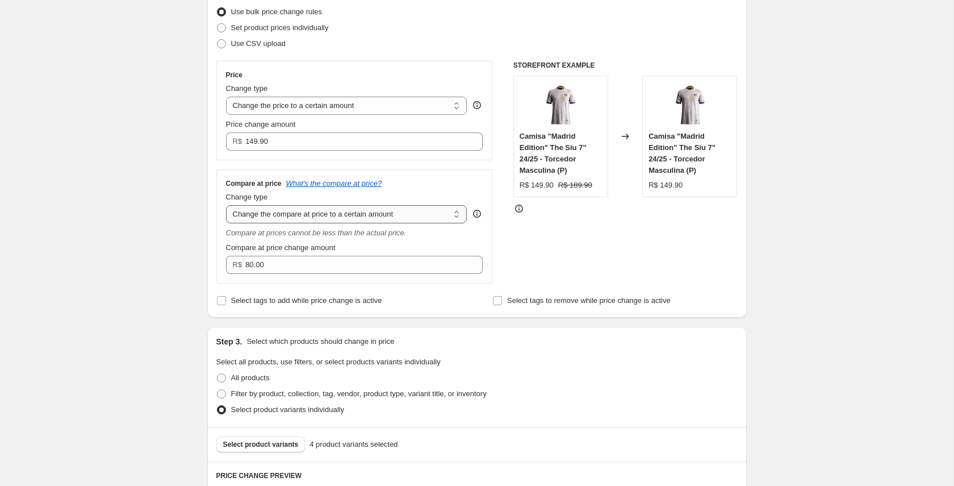
click at [375, 217] on select "Change the compare at price to the current price (sale) Change the compare at p…" at bounding box center [346, 214] width 241 height 18
select select "by"
type input "-10.00"
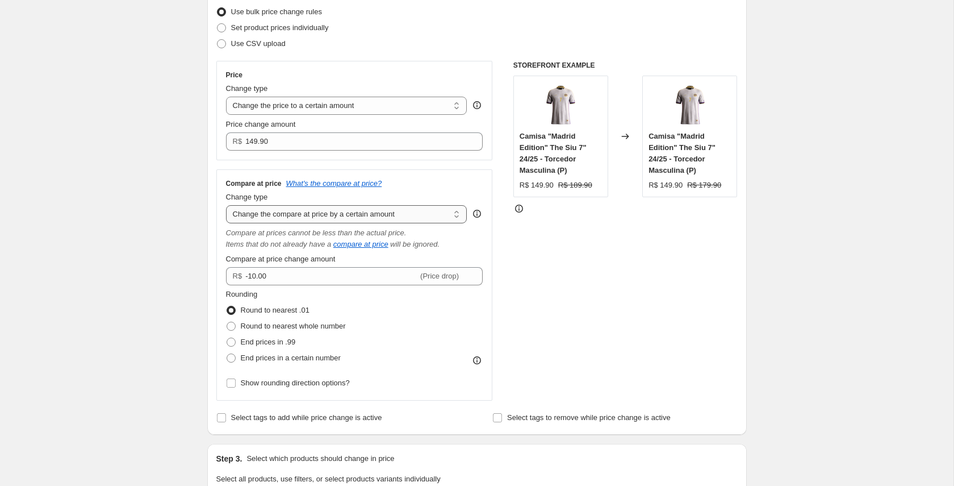
click at [374, 218] on select "Change the compare at price to the current price (sale) Change the compare at p…" at bounding box center [346, 214] width 241 height 18
select select "percentage"
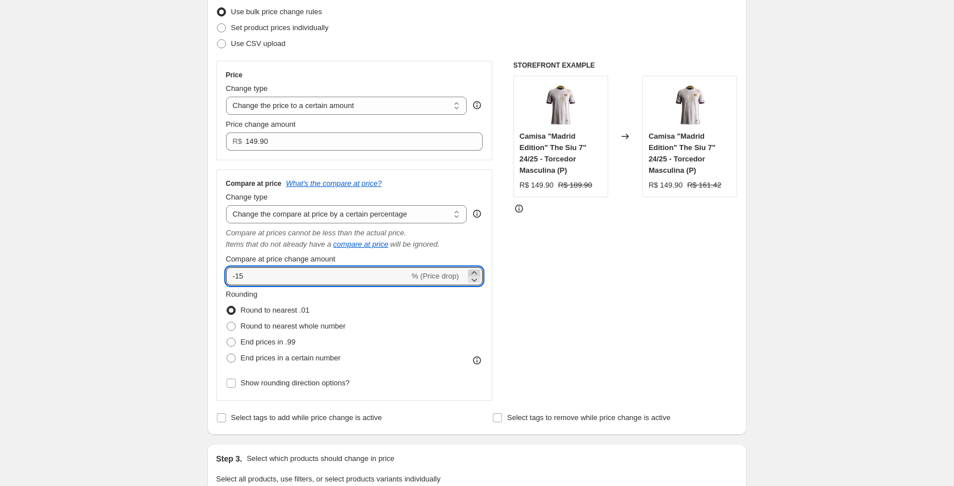
click at [474, 272] on icon at bounding box center [473, 272] width 5 height 3
click at [474, 279] on icon at bounding box center [473, 279] width 11 height 11
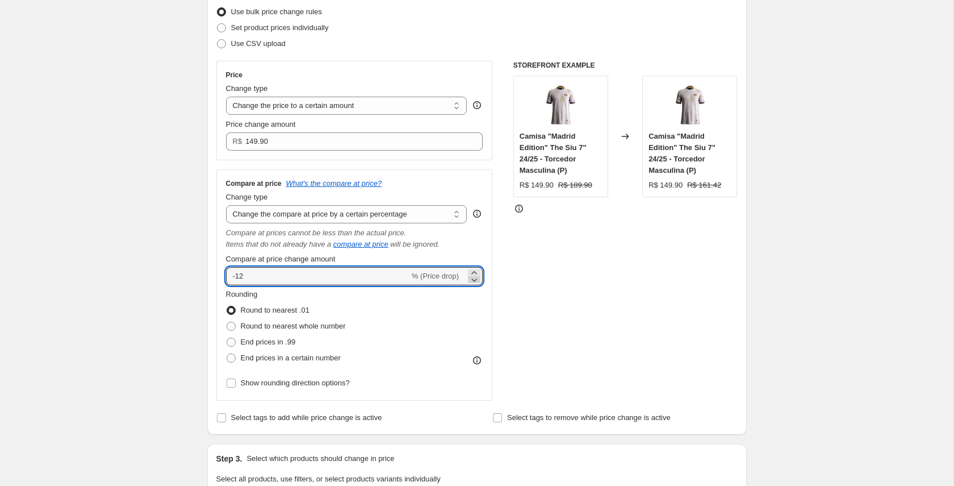
click at [474, 279] on icon at bounding box center [473, 279] width 11 height 11
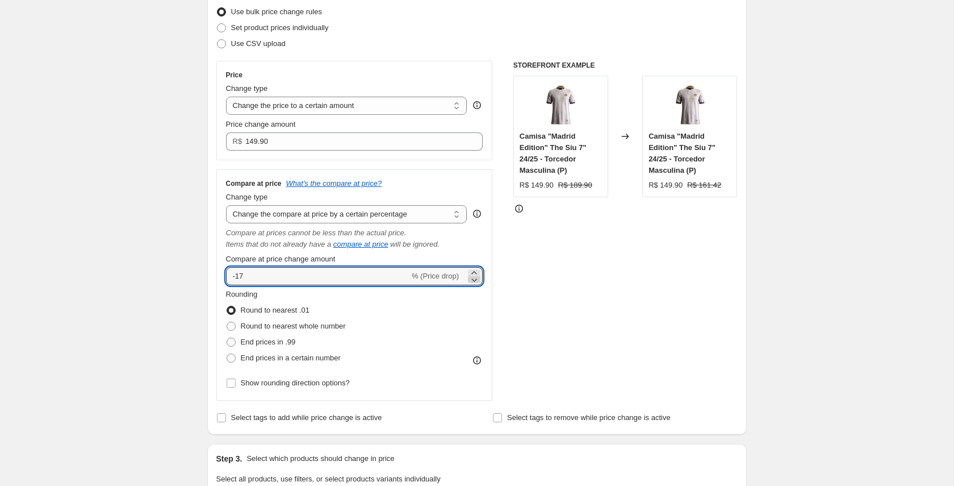
click at [474, 279] on icon at bounding box center [473, 279] width 11 height 11
click at [492, 300] on div "Compare at price What's the compare at price? Change type Change the compare at…" at bounding box center [354, 285] width 277 height 232
click at [474, 272] on icon at bounding box center [473, 272] width 11 height 11
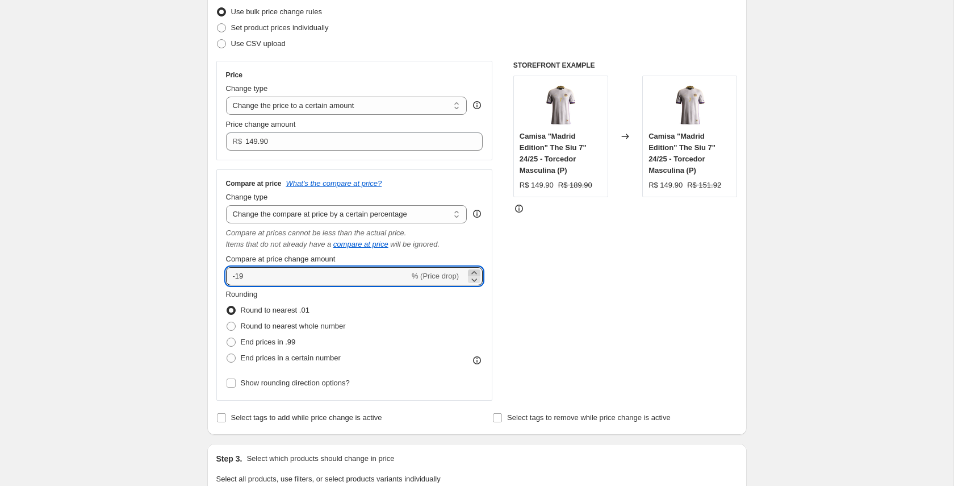
click at [474, 272] on icon at bounding box center [473, 272] width 11 height 11
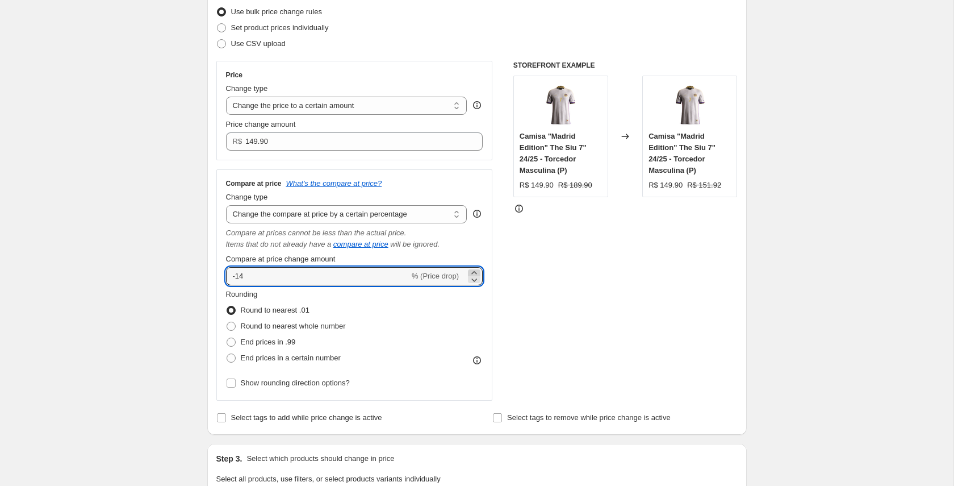
click at [474, 272] on icon at bounding box center [473, 272] width 11 height 11
type input "-10"
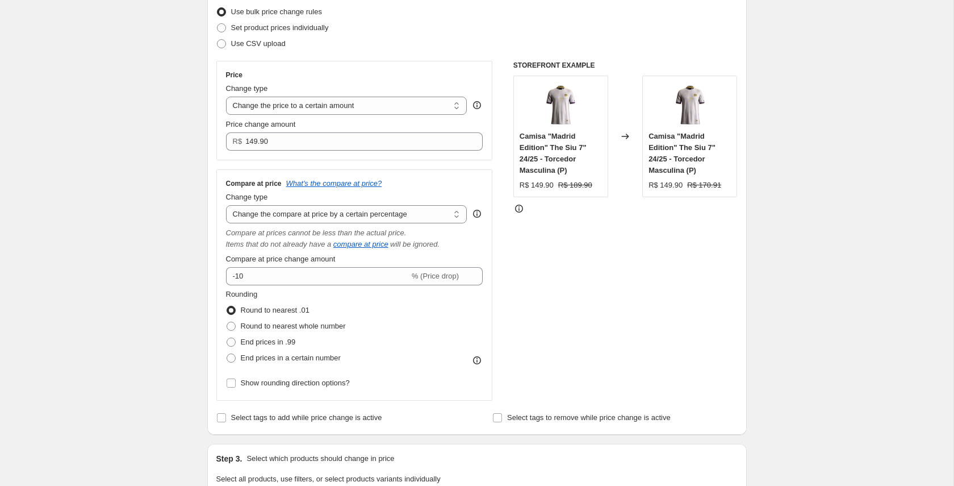
click at [482, 312] on div "Rounding Round to nearest .01 Round to nearest whole number End prices in .99 E…" at bounding box center [354, 326] width 257 height 77
click at [404, 219] on select "Change the compare at price to the current price (sale) Change the compare at p…" at bounding box center [346, 214] width 241 height 18
select select "bp"
type input "12.00"
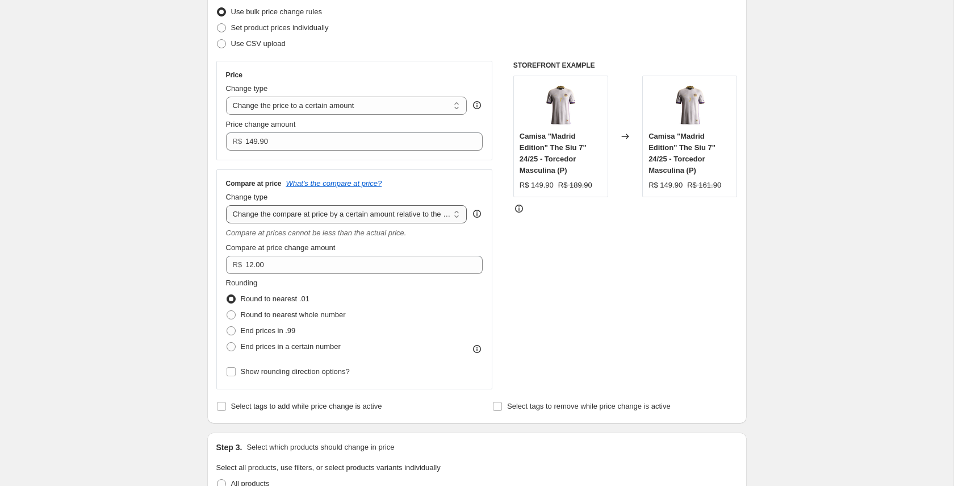
click at [408, 219] on select "Change the compare at price to the current price (sale) Change the compare at p…" at bounding box center [346, 214] width 241 height 18
select select "pp"
type input "20"
click at [407, 218] on select "Change the compare at price to the current price (sale) Change the compare at p…" at bounding box center [346, 214] width 241 height 18
select select "bp"
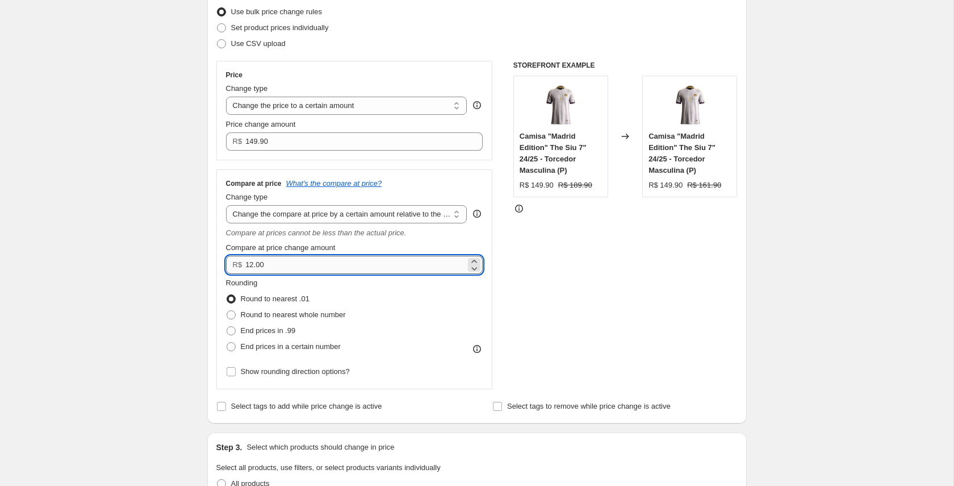
drag, startPoint x: 266, startPoint y: 261, endPoint x: 246, endPoint y: 264, distance: 19.6
click at [246, 263] on input "12.00" at bounding box center [355, 265] width 220 height 18
type input "30.00"
click at [465, 240] on div "Compare at price What's the compare at price? Change type Change the compare at…" at bounding box center [354, 279] width 257 height 201
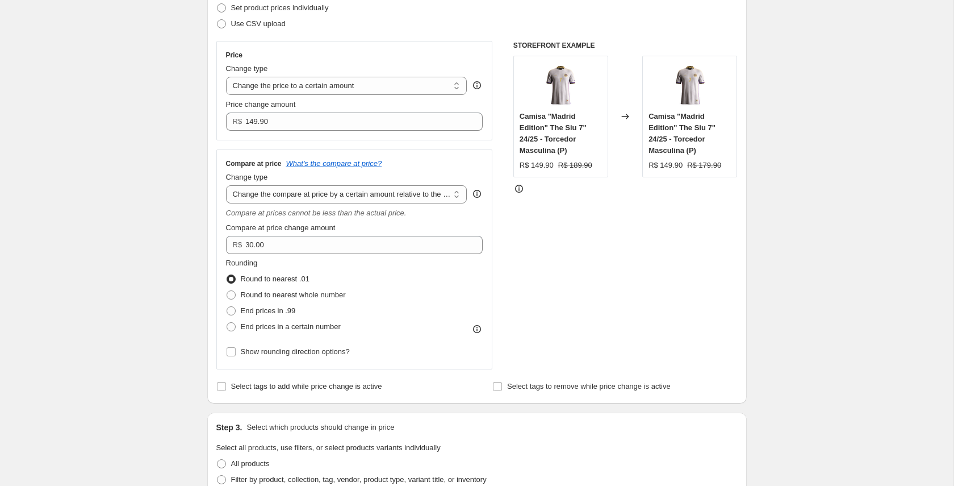
scroll to position [170, 0]
click at [322, 276] on div "Round to nearest .01" at bounding box center [286, 277] width 120 height 16
click at [355, 273] on div "Rounding Round to nearest .01 Round to nearest whole number End prices in .99 E…" at bounding box center [354, 293] width 257 height 77
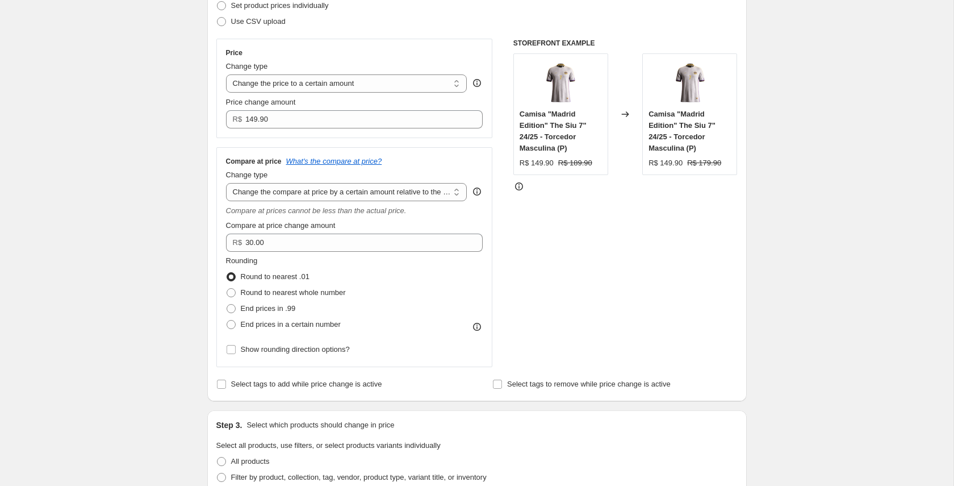
click at [362, 291] on div "Rounding Round to nearest .01 Round to nearest whole number End prices in .99 E…" at bounding box center [354, 293] width 257 height 77
click at [379, 282] on div "Rounding Round to nearest .01 Round to nearest whole number End prices in .99 E…" at bounding box center [354, 293] width 257 height 77
click at [354, 327] on div "Rounding Round to nearest .01 Round to nearest whole number End prices in .99 E…" at bounding box center [354, 293] width 257 height 77
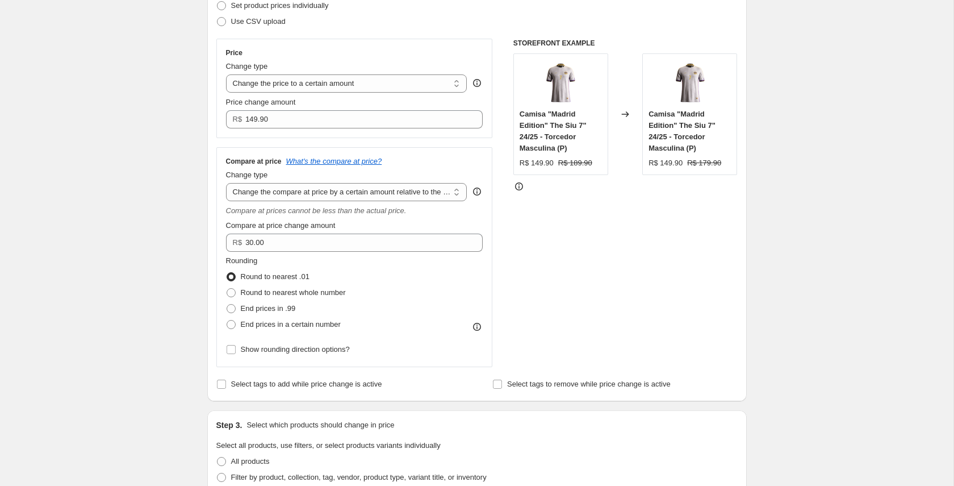
click at [354, 327] on div "Rounding Round to nearest .01 Round to nearest whole number End prices in .99 E…" at bounding box center [354, 293] width 257 height 77
click at [365, 268] on div "Rounding Round to nearest .01 Round to nearest whole number End prices in .99 E…" at bounding box center [354, 293] width 257 height 77
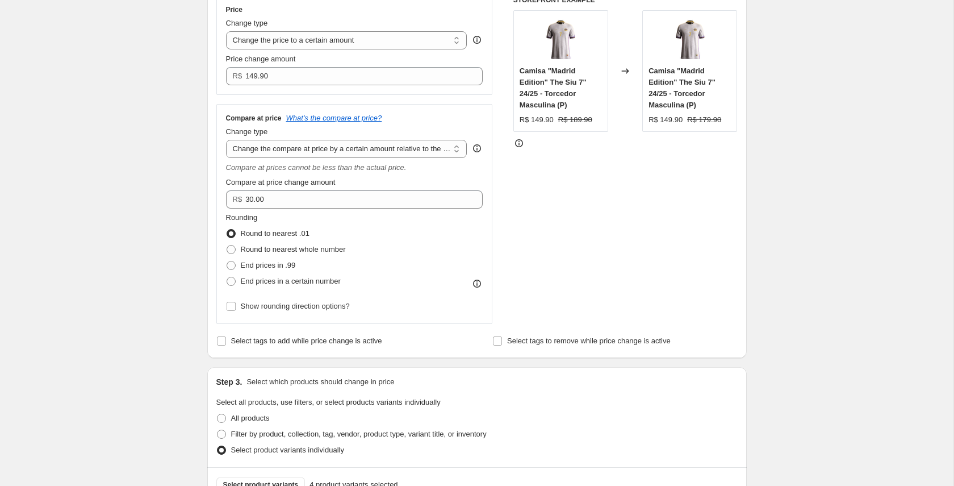
scroll to position [220, 0]
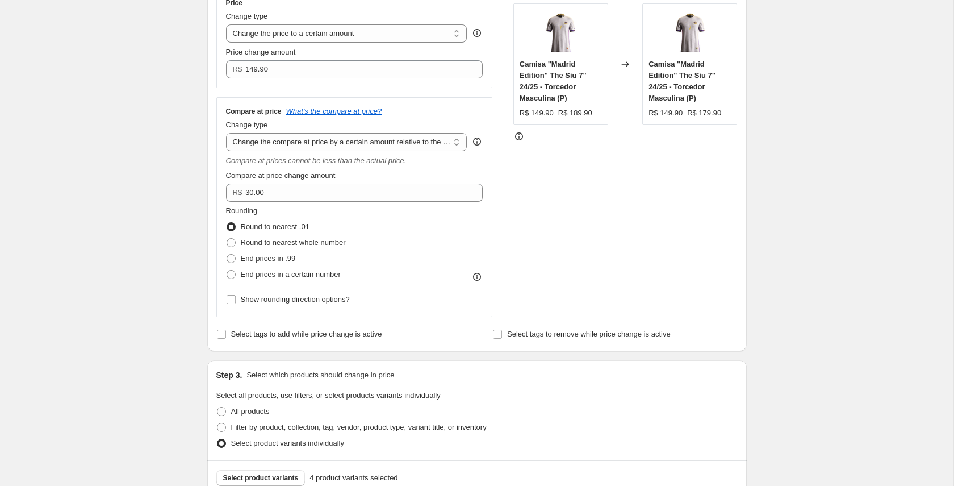
click at [364, 302] on div "Rounding Round to nearest .01 Round to nearest whole number End prices in .99 E…" at bounding box center [354, 256] width 257 height 102
click at [308, 350] on div "Step 2. Select how the prices should change Use bulk price change rules Set pro…" at bounding box center [476, 126] width 539 height 449
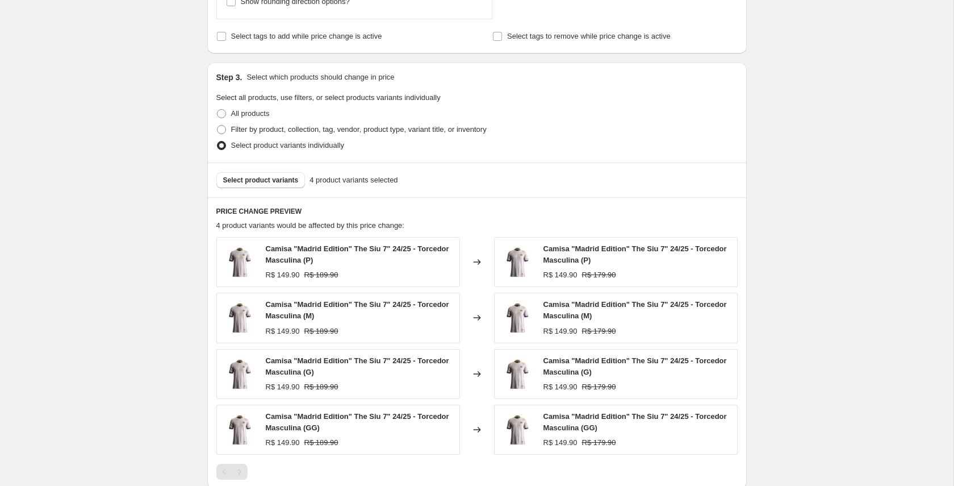
scroll to position [558, 0]
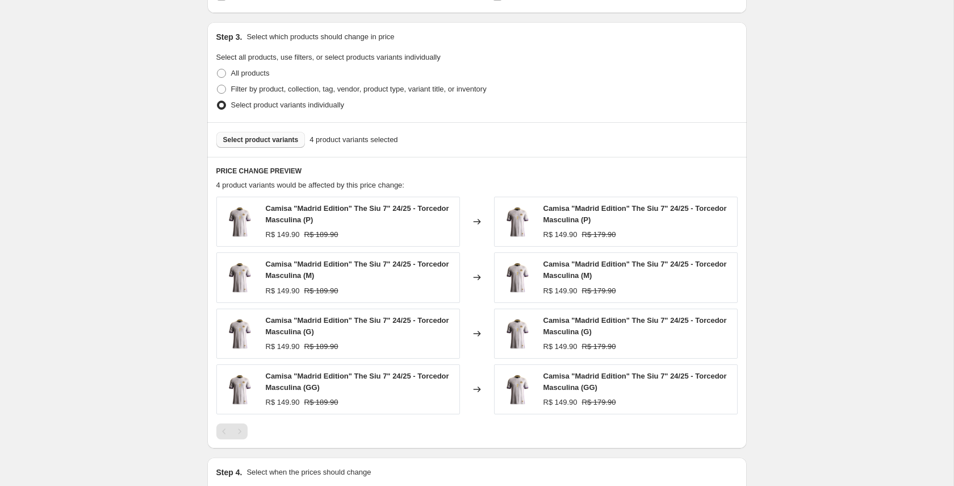
click at [282, 139] on span "Select product variants" at bounding box center [261, 139] width 76 height 9
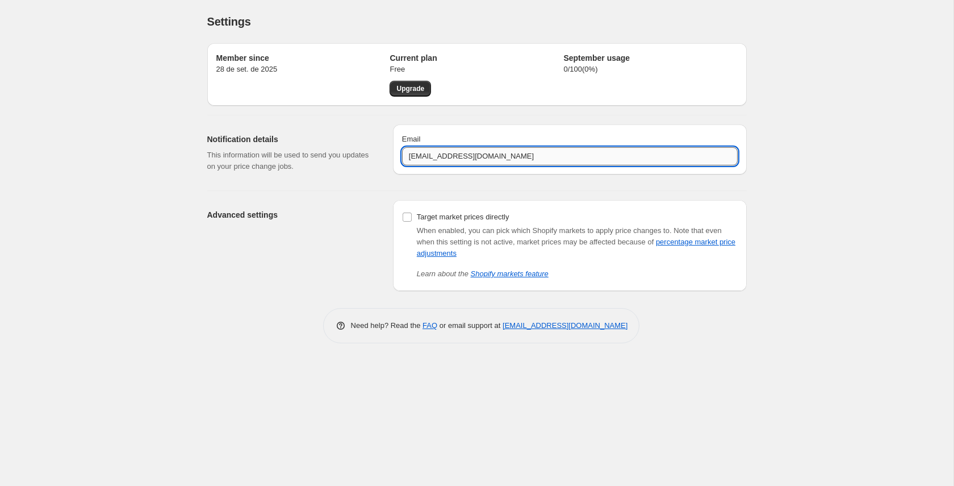
click at [422, 155] on input "[EMAIL_ADDRESS][DOMAIN_NAME]" at bounding box center [570, 156] width 336 height 18
click at [467, 153] on input "gwl.sports7@gmail.com" at bounding box center [570, 156] width 336 height 18
type input "gwl.sports7@gmail.com"
